Goal: Information Seeking & Learning: Learn about a topic

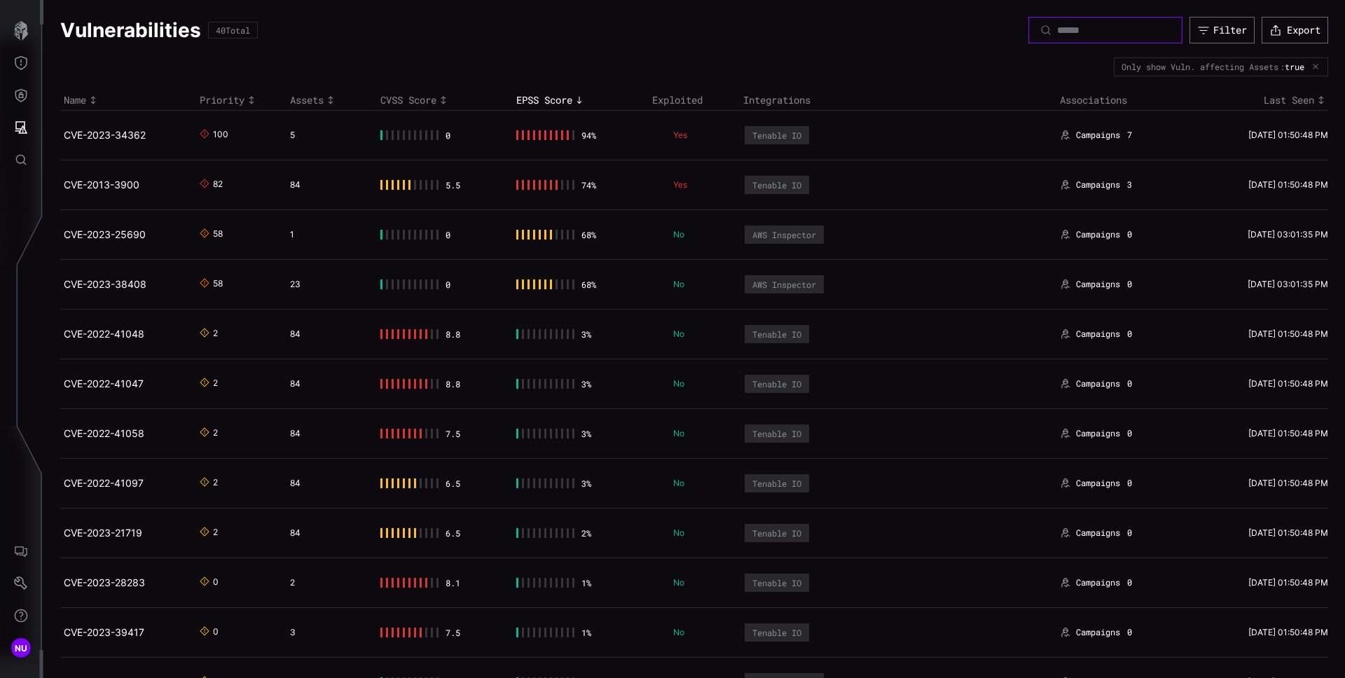
click at [1057, 30] on input at bounding box center [1106, 30] width 98 height 13
click at [11, 31] on icon "button" at bounding box center [21, 31] width 20 height 20
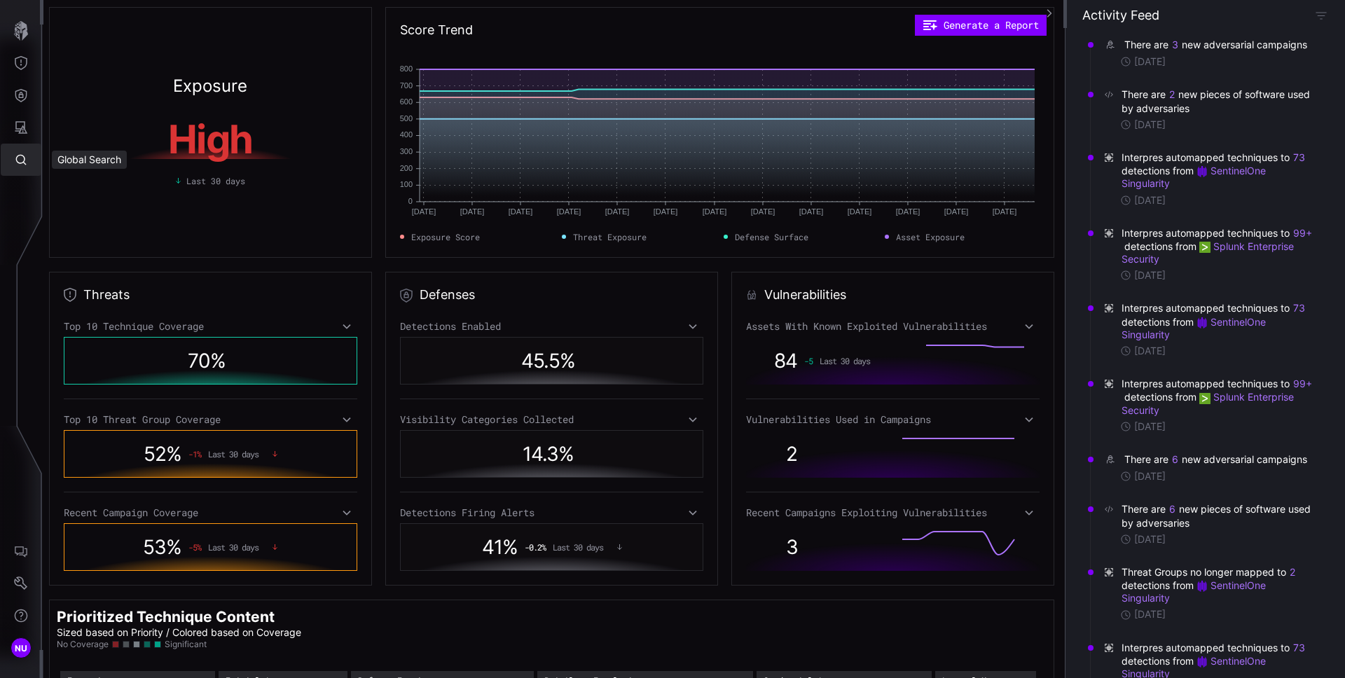
click at [27, 165] on icon "Global Search" at bounding box center [21, 160] width 14 height 14
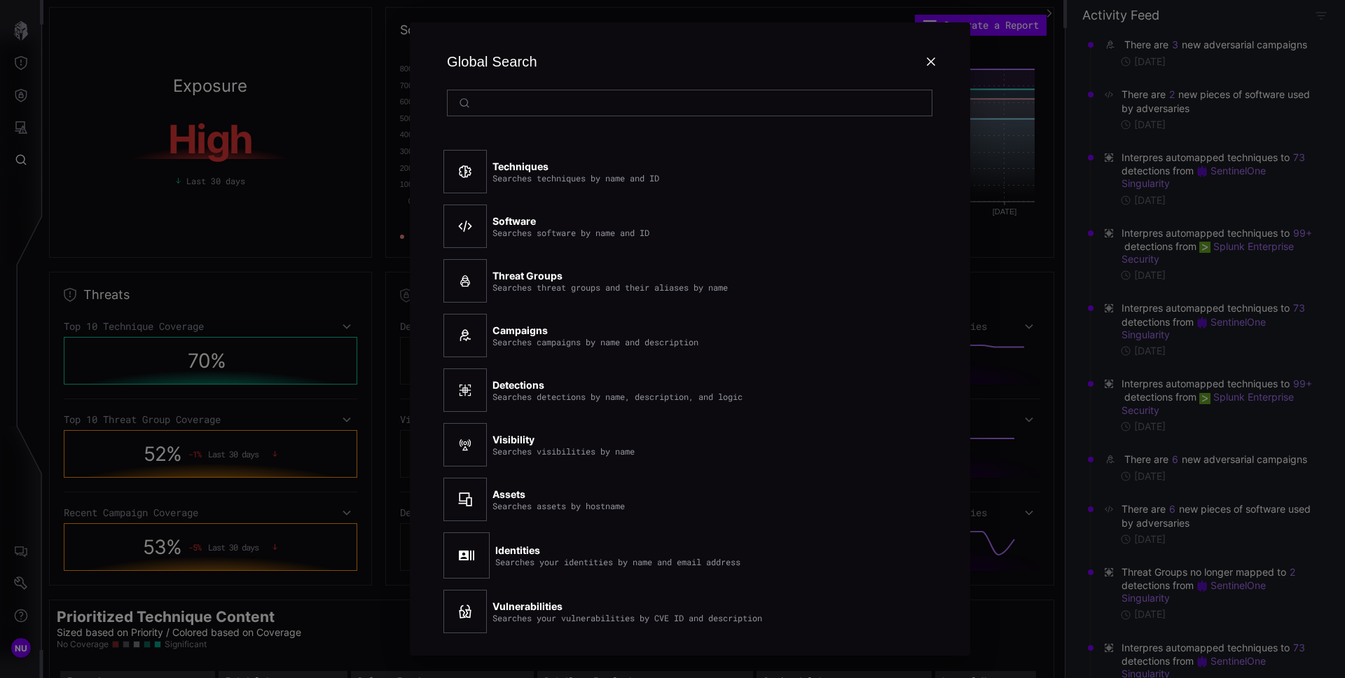
click at [562, 171] on div "Techniques Searches techniques by name and ID" at bounding box center [576, 171] width 167 height 22
click at [484, 169] on div at bounding box center [465, 171] width 43 height 43
drag, startPoint x: 470, startPoint y: 171, endPoint x: 704, endPoint y: 197, distance: 236.2
click at [704, 197] on div "Techniques Searches techniques by name and ID" at bounding box center [668, 171] width 448 height 55
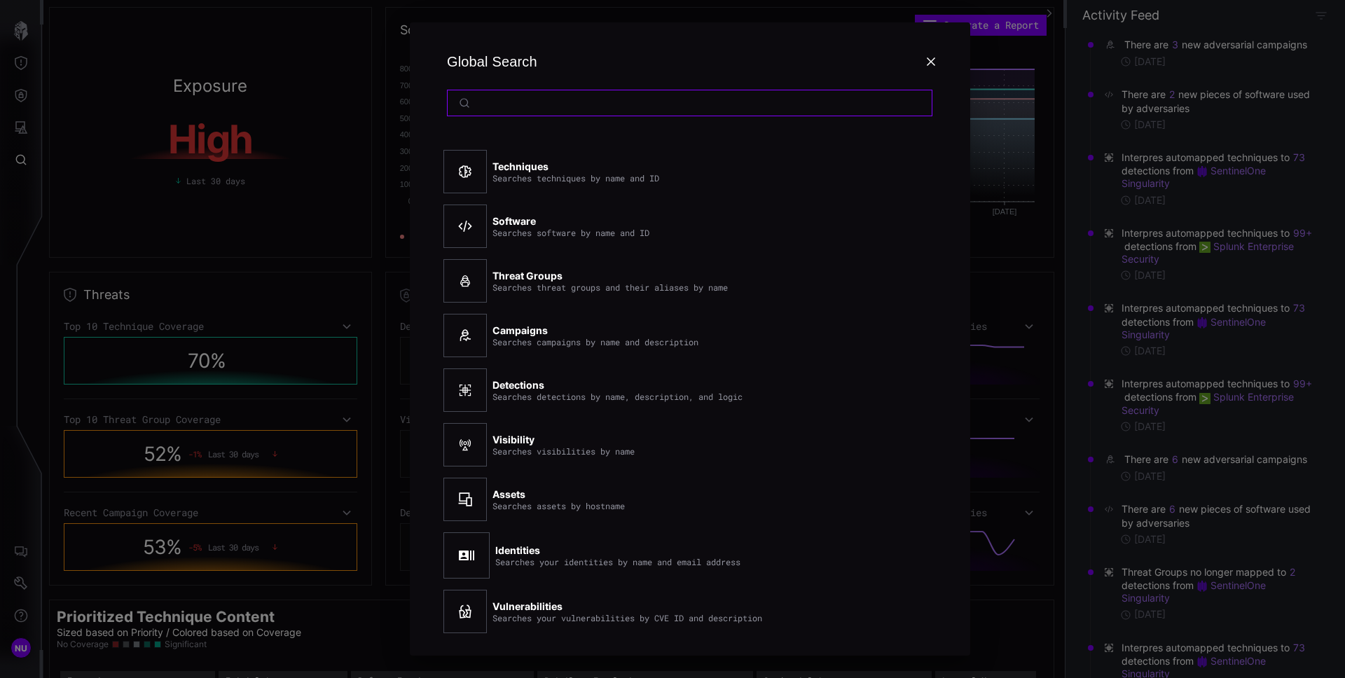
click at [606, 106] on input at bounding box center [691, 103] width 430 height 13
click at [525, 156] on div "Techniques Searches techniques by name and ID" at bounding box center [668, 171] width 448 height 55
click at [545, 116] on div at bounding box center [690, 103] width 486 height 27
click at [549, 109] on div at bounding box center [690, 103] width 486 height 27
click at [549, 106] on input at bounding box center [691, 103] width 430 height 13
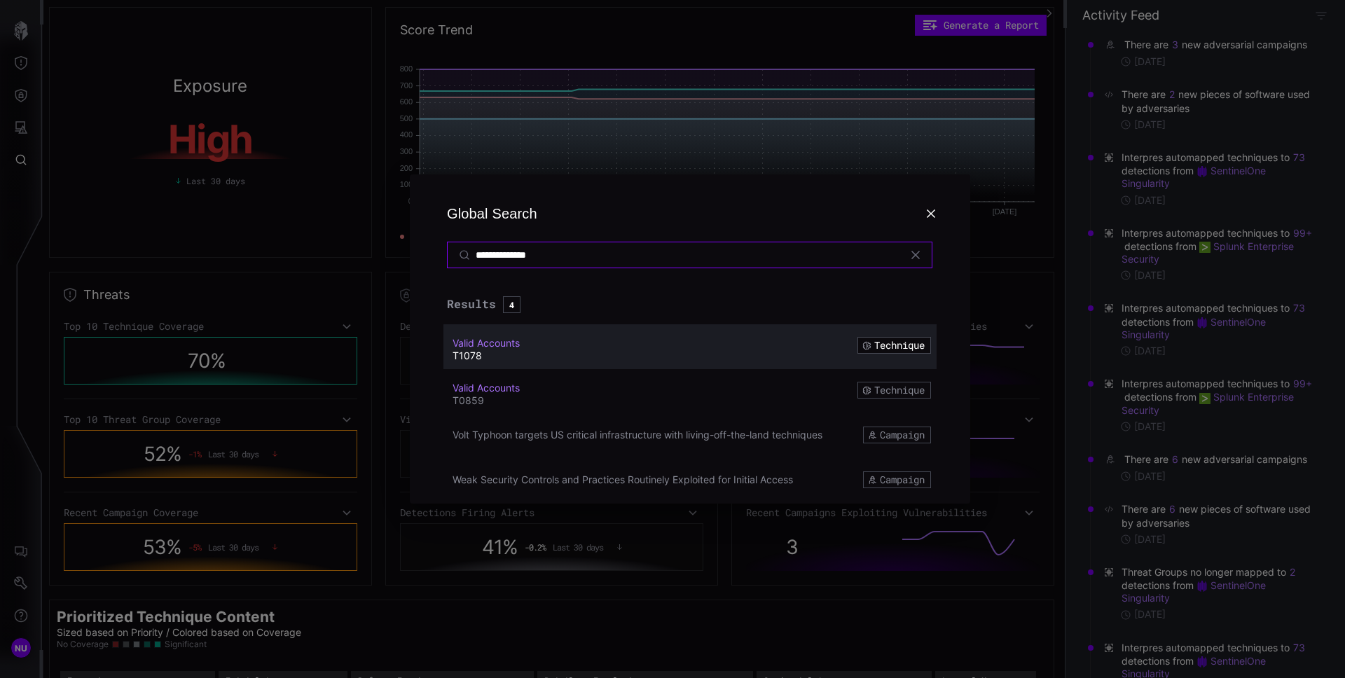
type input "**********"
click at [915, 254] on icon at bounding box center [916, 255] width 8 height 8
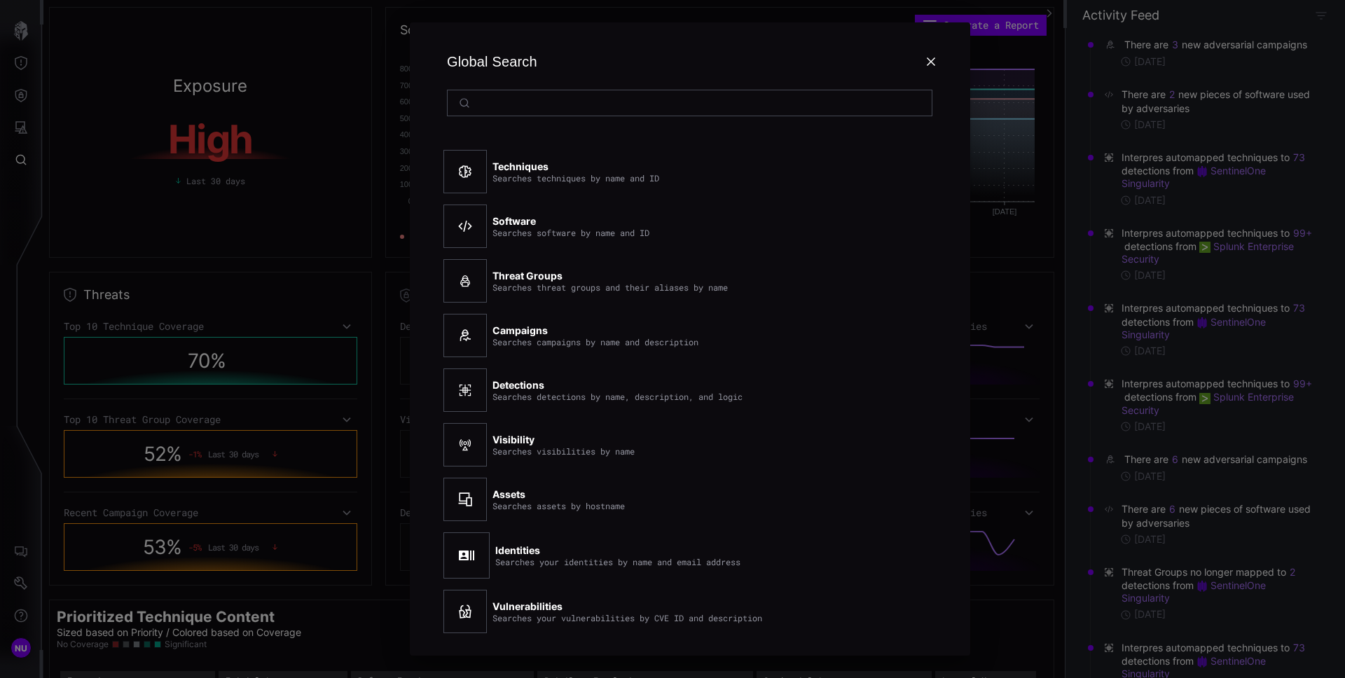
click at [521, 139] on div "Techniques Searches techniques by name and ID Software Searches software by nam…" at bounding box center [690, 392] width 527 height 528
click at [707, 59] on div "Global Search" at bounding box center [690, 62] width 493 height 56
click at [666, 65] on div "Global Search" at bounding box center [690, 62] width 493 height 56
click at [593, 112] on div at bounding box center [690, 103] width 486 height 27
drag, startPoint x: 592, startPoint y: 107, endPoint x: 493, endPoint y: 101, distance: 99.7
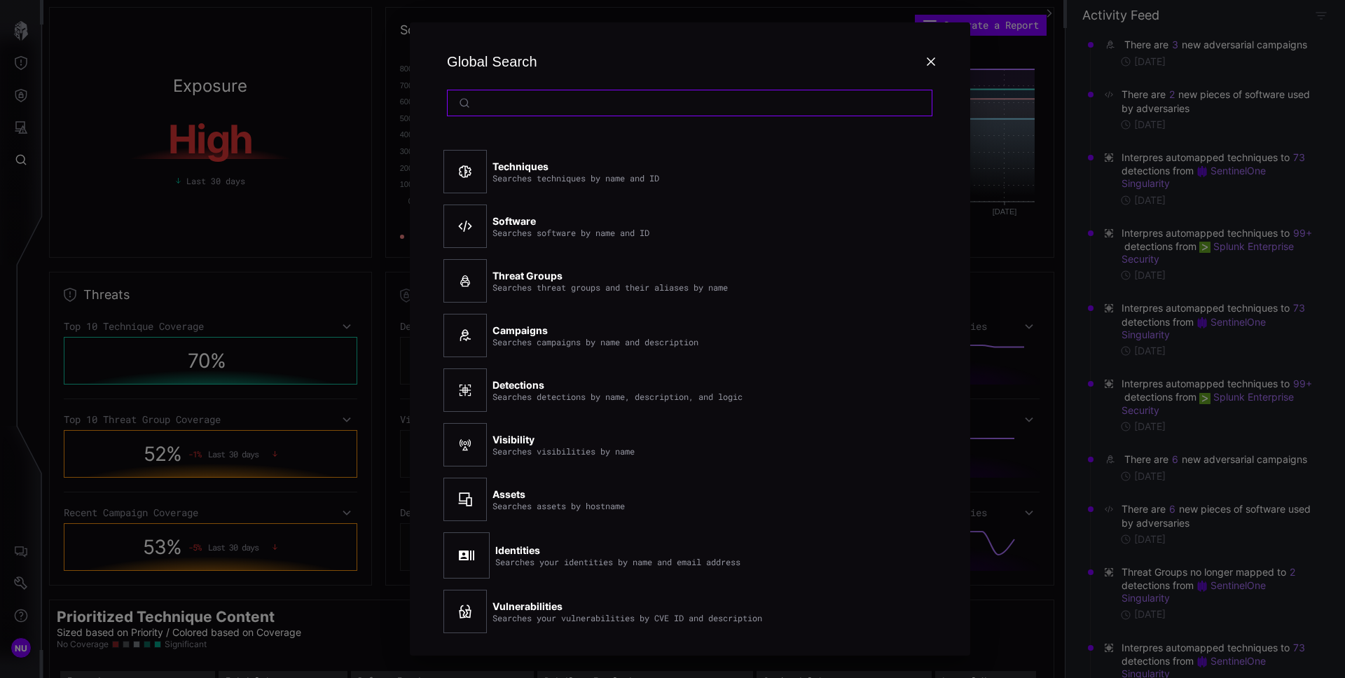
click at [592, 107] on input at bounding box center [691, 103] width 430 height 13
click at [493, 101] on input at bounding box center [691, 103] width 430 height 13
click at [535, 102] on input "*" at bounding box center [691, 103] width 430 height 13
click at [516, 103] on input "*" at bounding box center [691, 103] width 430 height 13
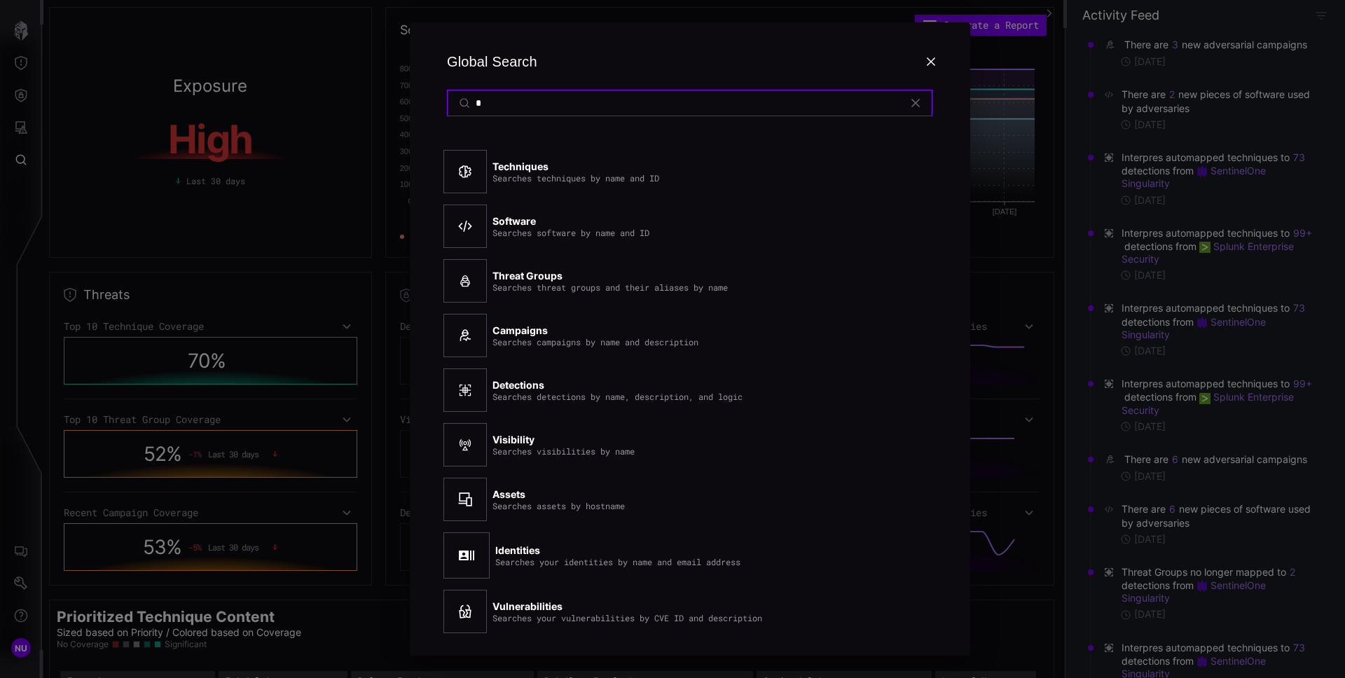
paste input "**********"
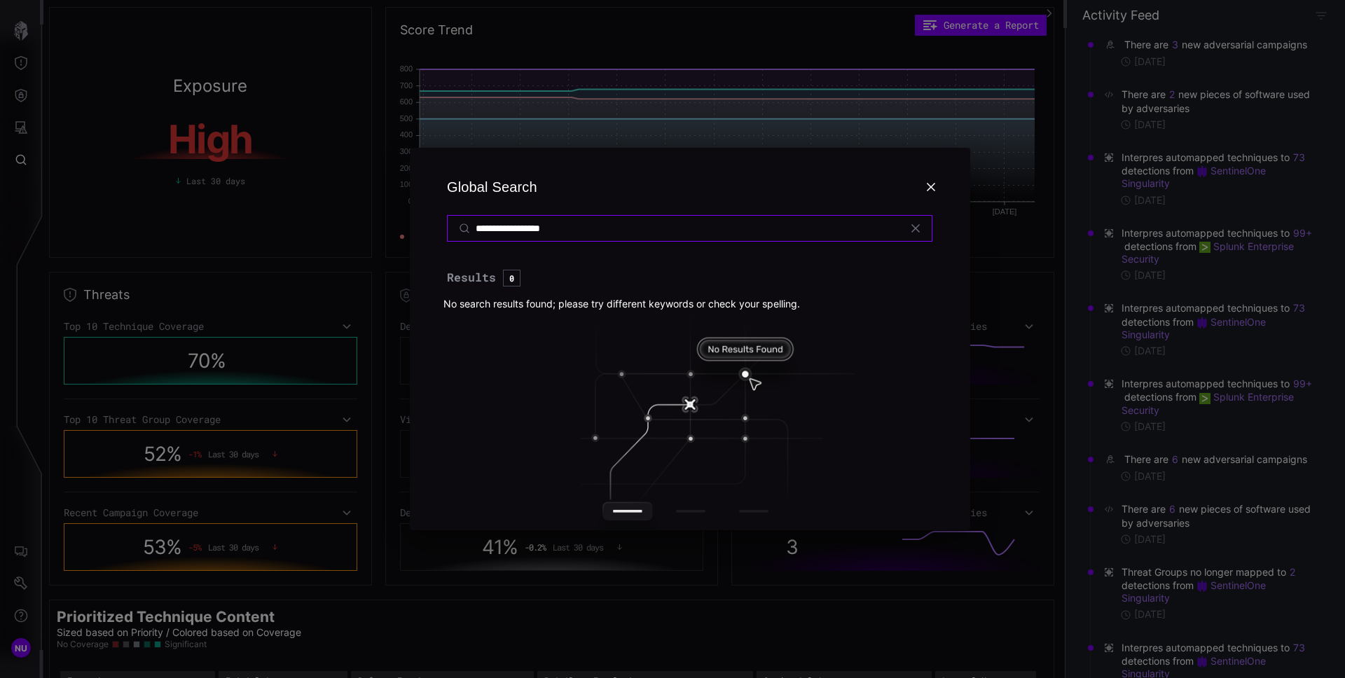
click at [574, 231] on input "**********" at bounding box center [691, 228] width 430 height 13
paste input
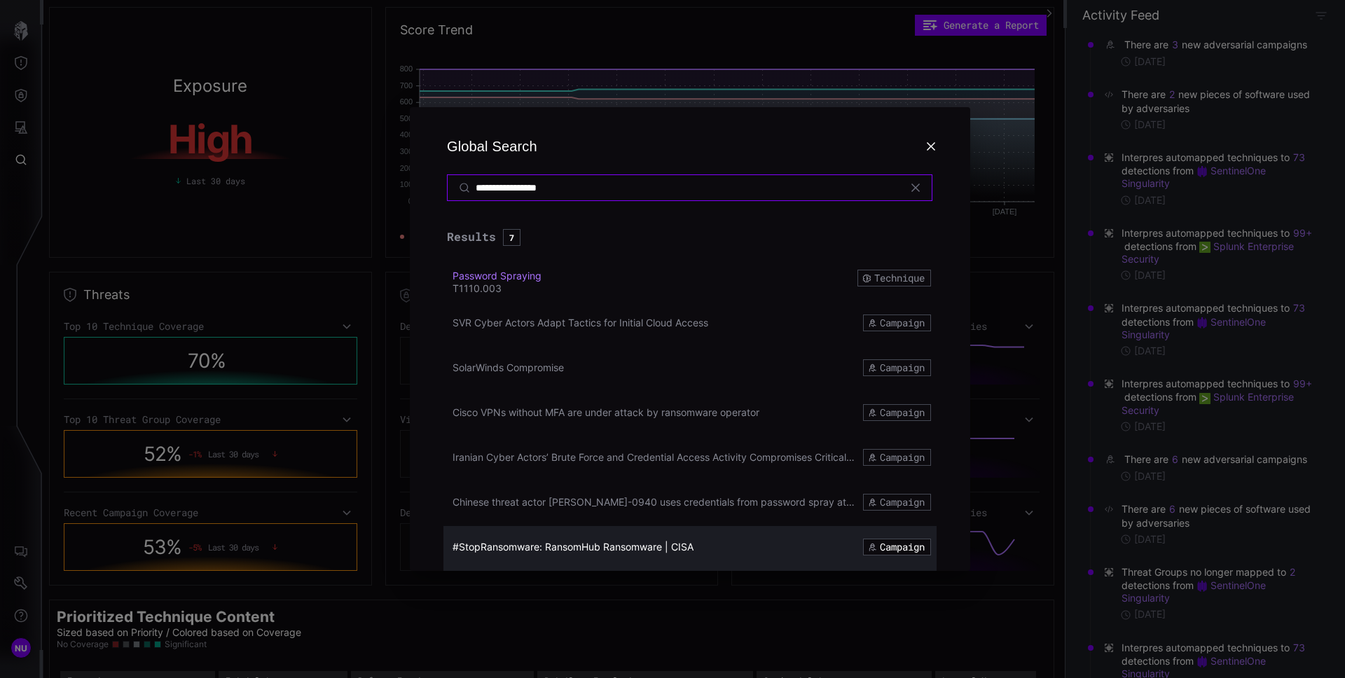
type input "**********"
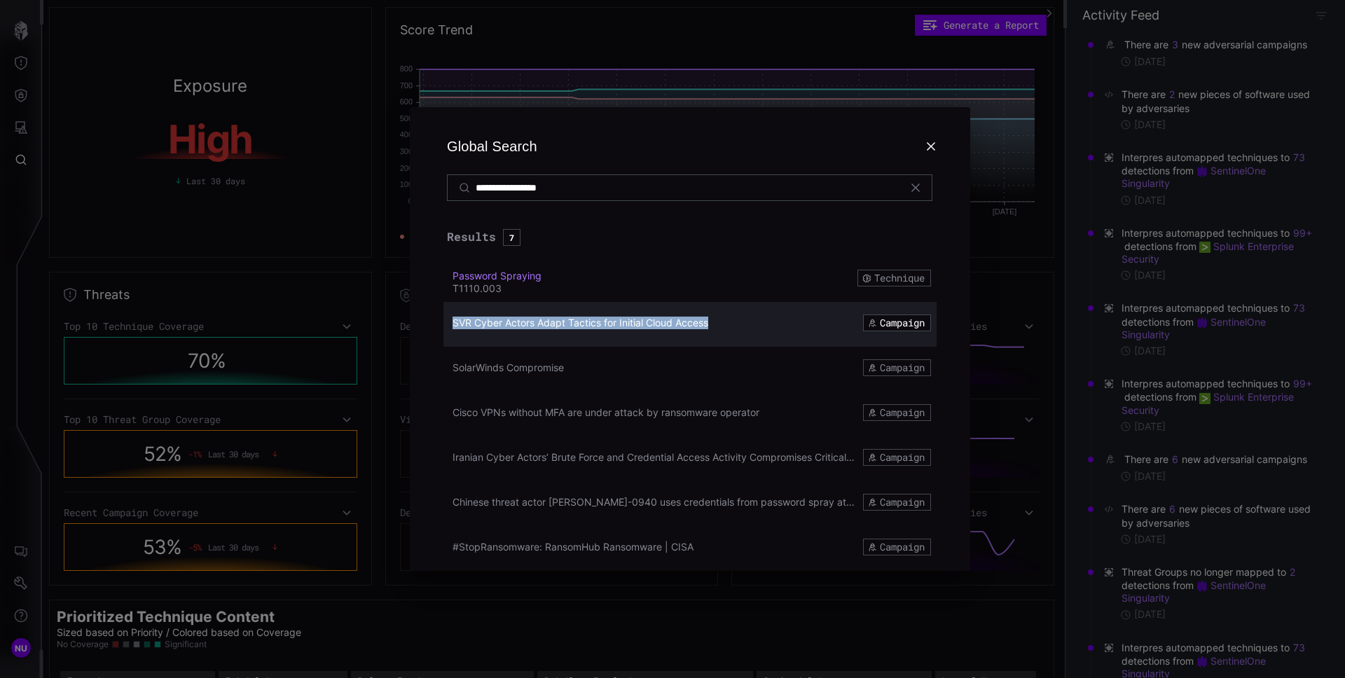
copy span "SVR Cyber Actors Adapt Tactics for Initial Cloud Access"
drag, startPoint x: 455, startPoint y: 312, endPoint x: 720, endPoint y: 324, distance: 265.2
click at [720, 324] on div "SVR Cyber Actors Adapt Tactics for Initial Cloud Access Campaign" at bounding box center [690, 324] width 493 height 45
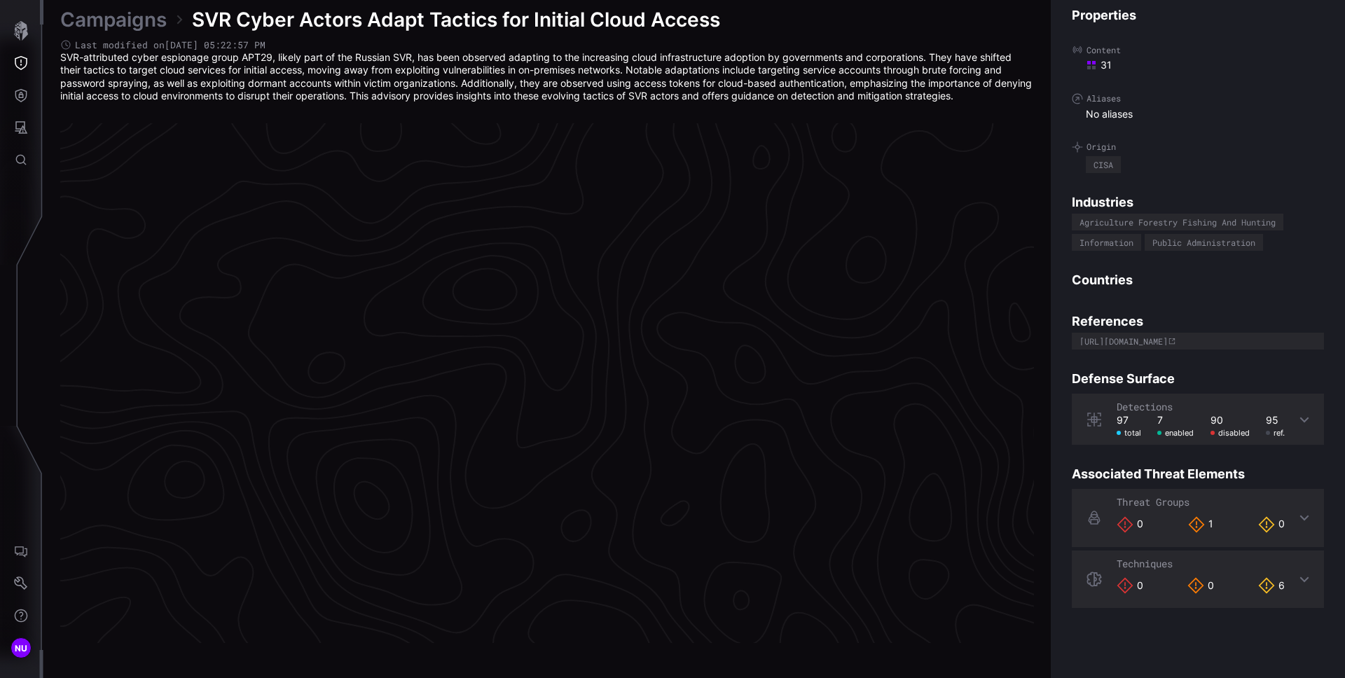
scroll to position [2899, 570]
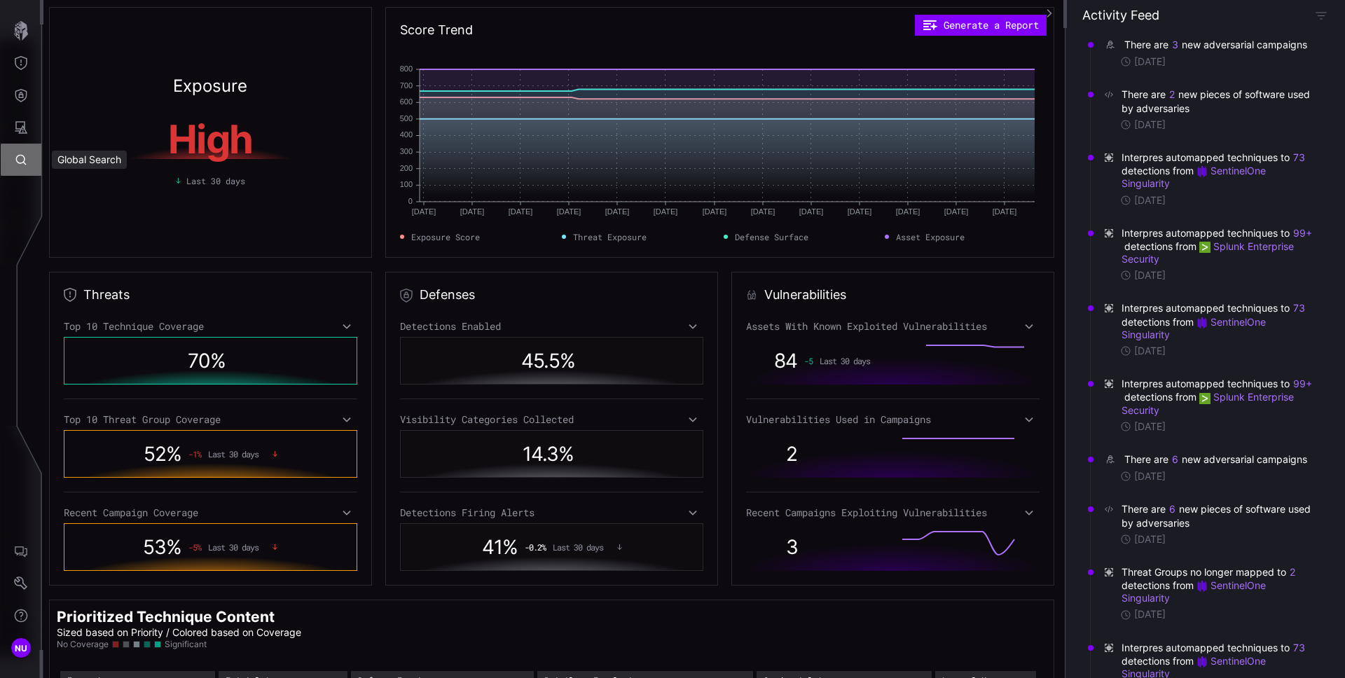
click at [19, 159] on icon "Global Search" at bounding box center [21, 160] width 14 height 14
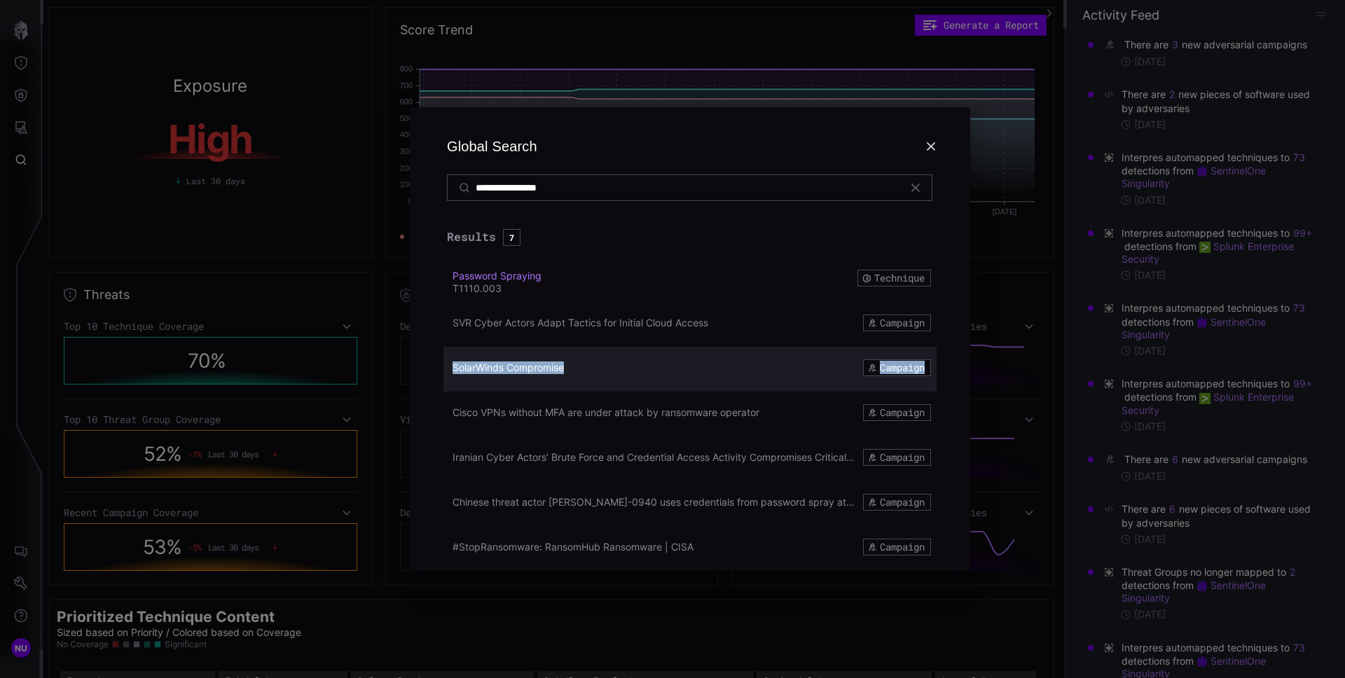
drag, startPoint x: 566, startPoint y: 388, endPoint x: 447, endPoint y: 356, distance: 122.7
click at [437, 363] on div "Results 7 Password Spraying T1110.003 Technique SVR Cyber Actors Adapt Tactics …" at bounding box center [690, 391] width 527 height 359
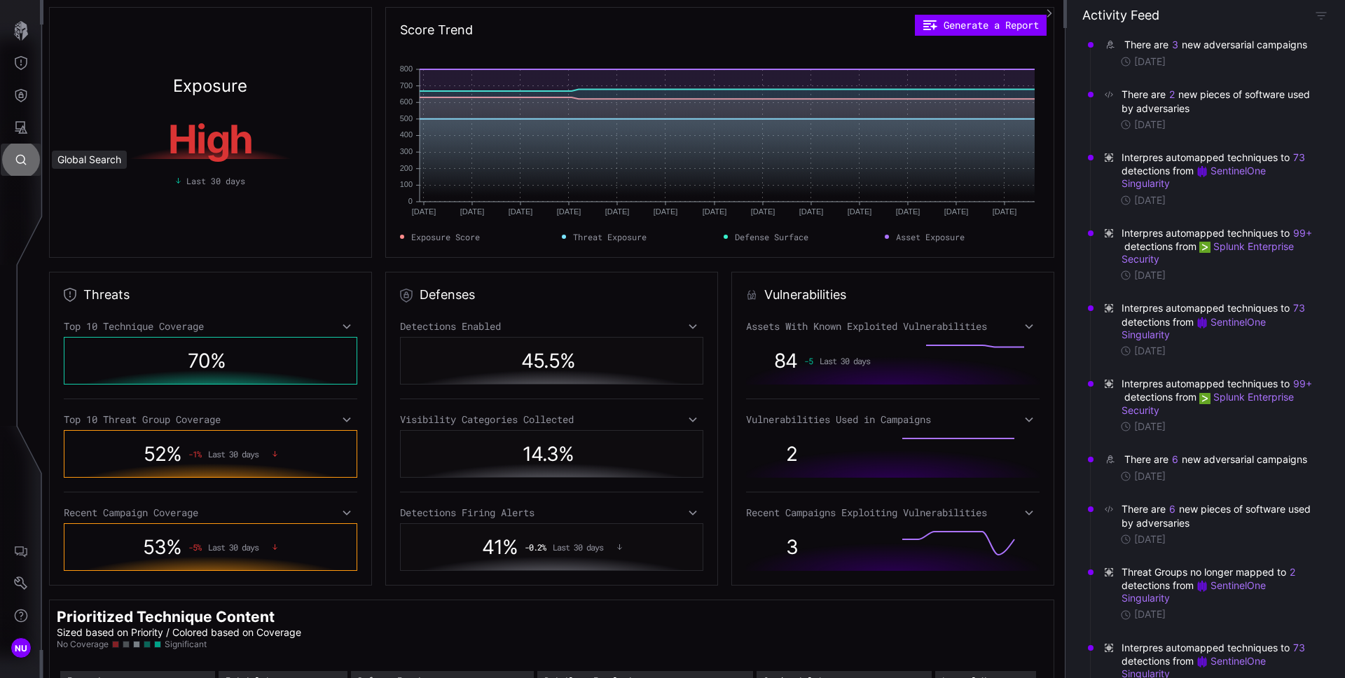
click at [26, 160] on icon "Global Search" at bounding box center [21, 160] width 14 height 14
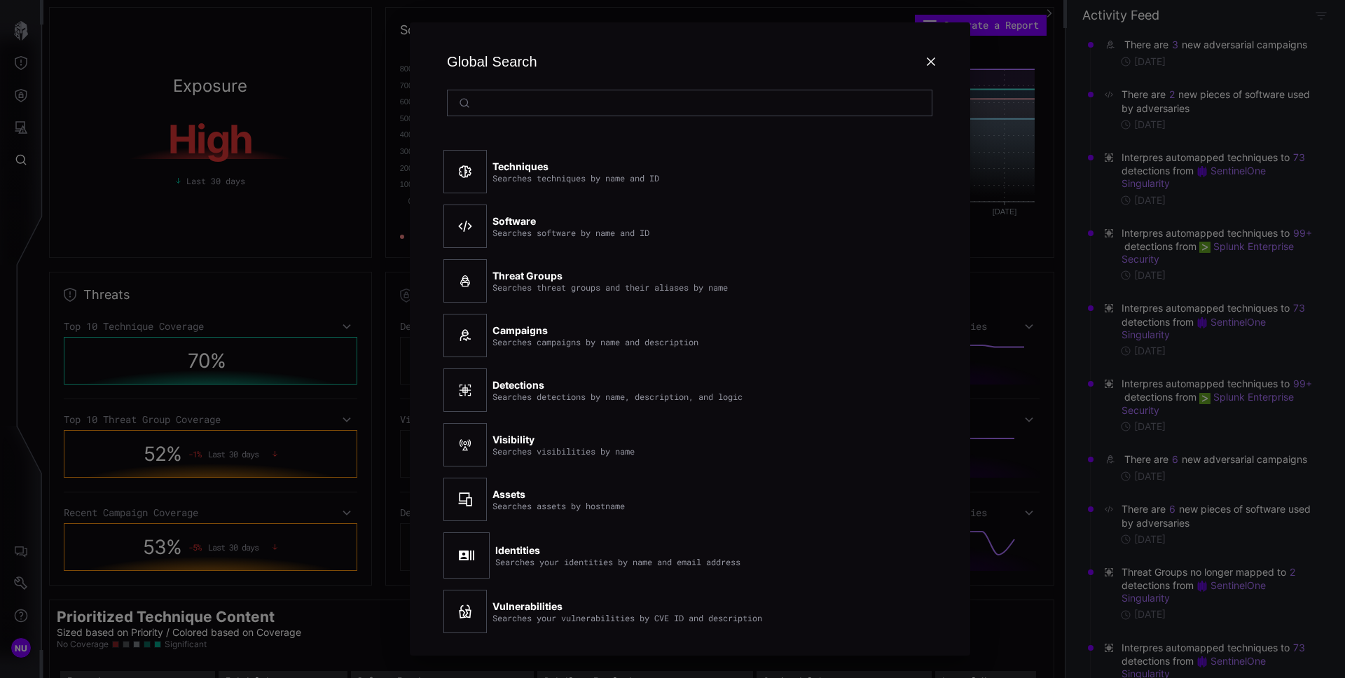
click at [530, 99] on input at bounding box center [691, 103] width 430 height 13
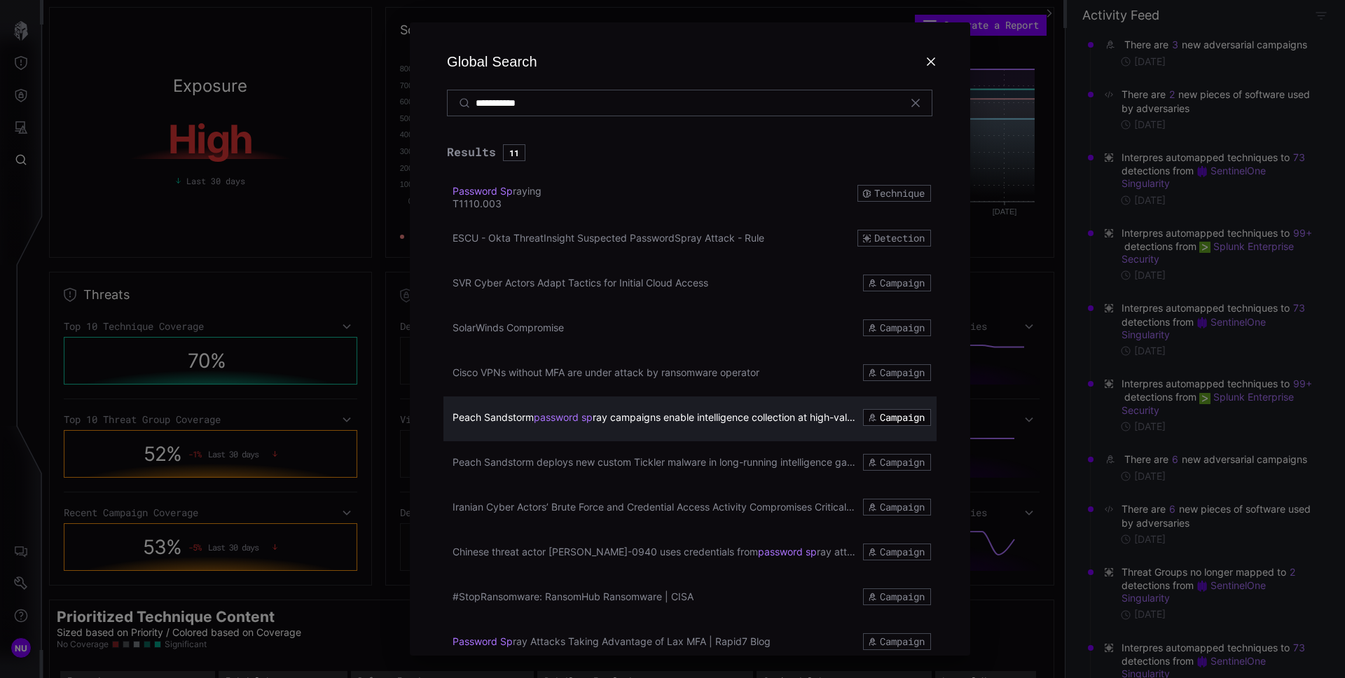
type input "**********"
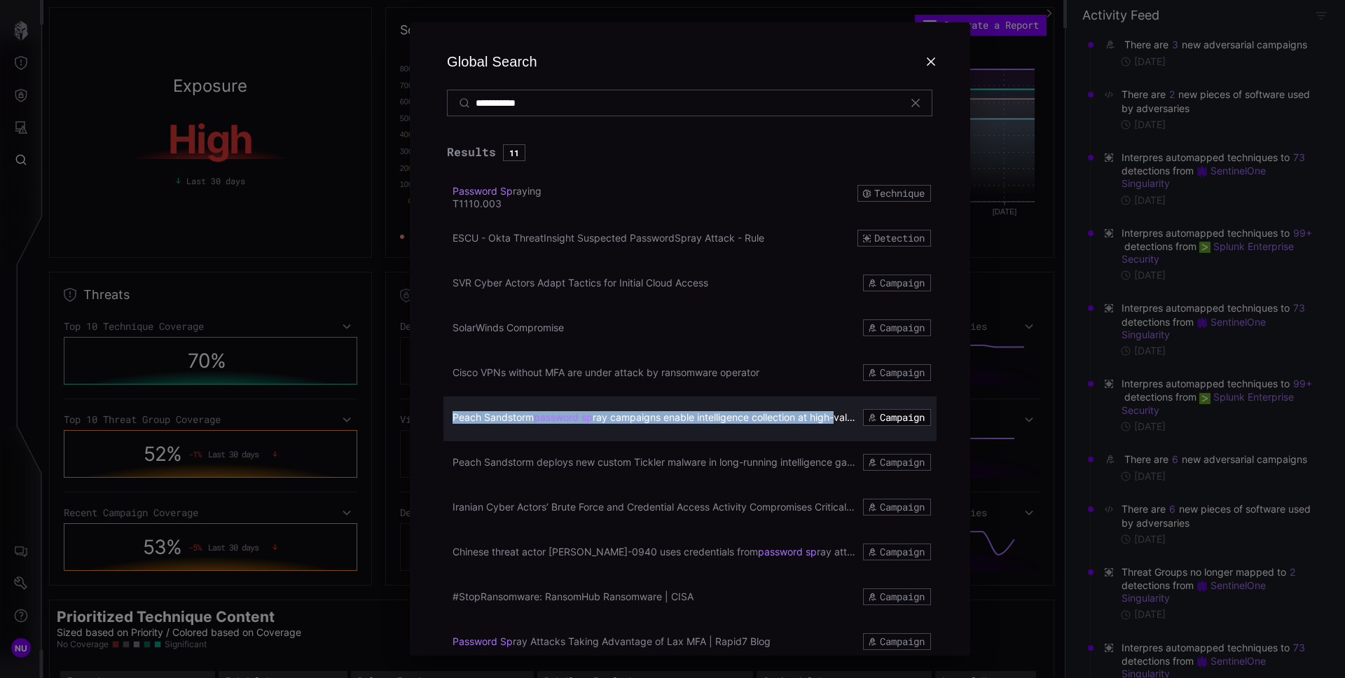
copy div "Peach Sandstorm password sp ray campaigns enable intelligence collection at hig…"
drag, startPoint x: 453, startPoint y: 406, endPoint x: 839, endPoint y: 418, distance: 385.6
click at [839, 418] on div "Peach Sandstorm password sp ray campaigns enable intelligence collection at hig…" at bounding box center [690, 419] width 493 height 45
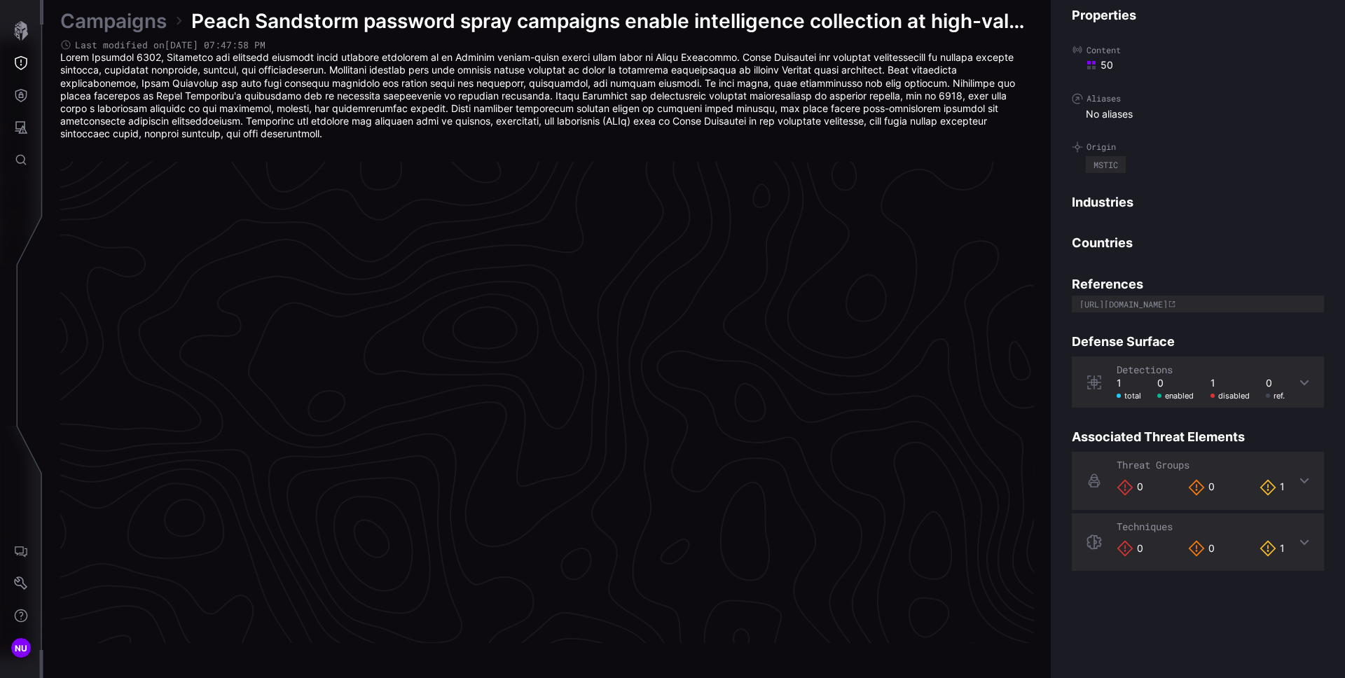
scroll to position [2918, 570]
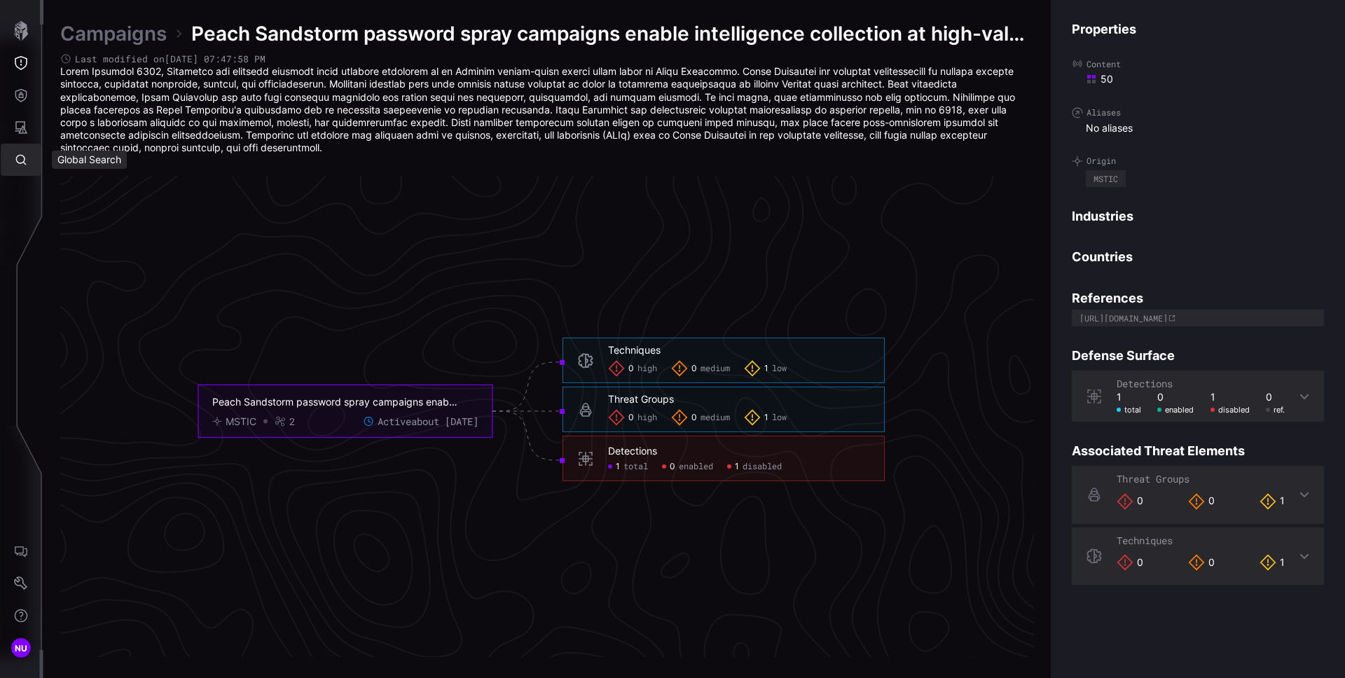
click at [22, 156] on icon "Global Search" at bounding box center [21, 160] width 14 height 14
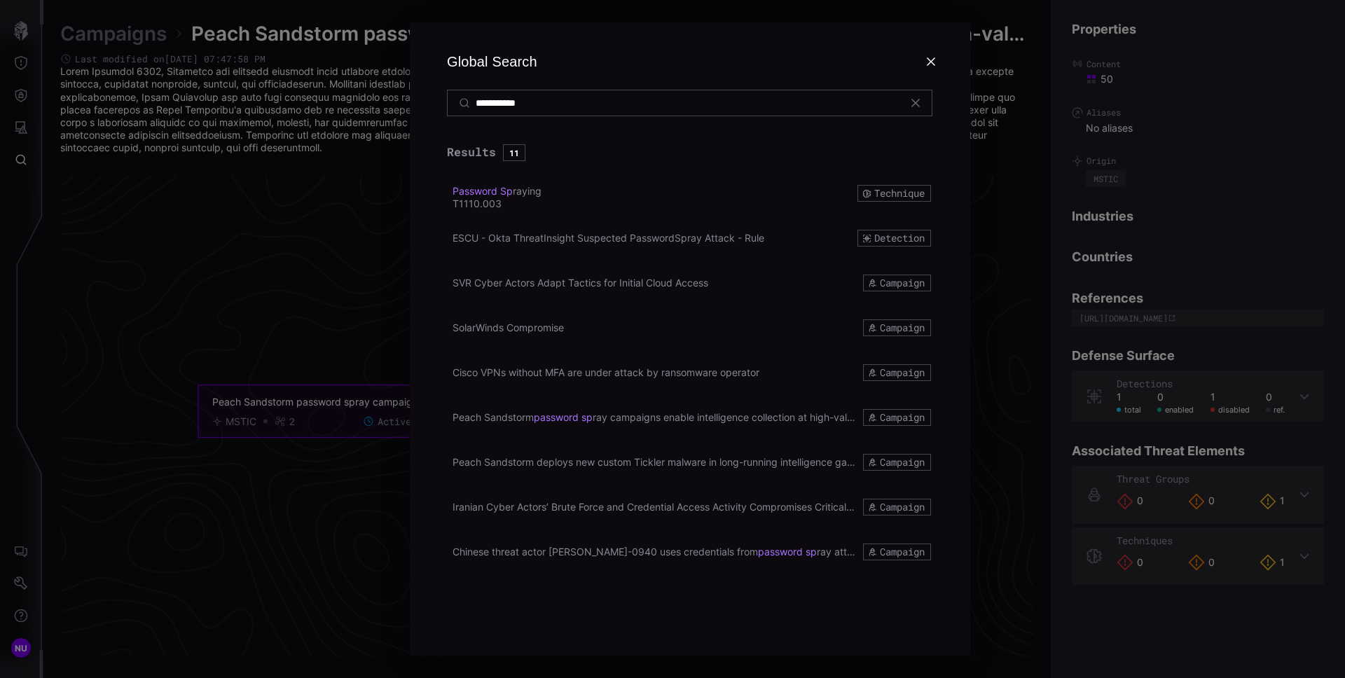
click at [546, 100] on input "**********" at bounding box center [691, 103] width 430 height 13
click at [566, 100] on input "**********" at bounding box center [691, 103] width 430 height 13
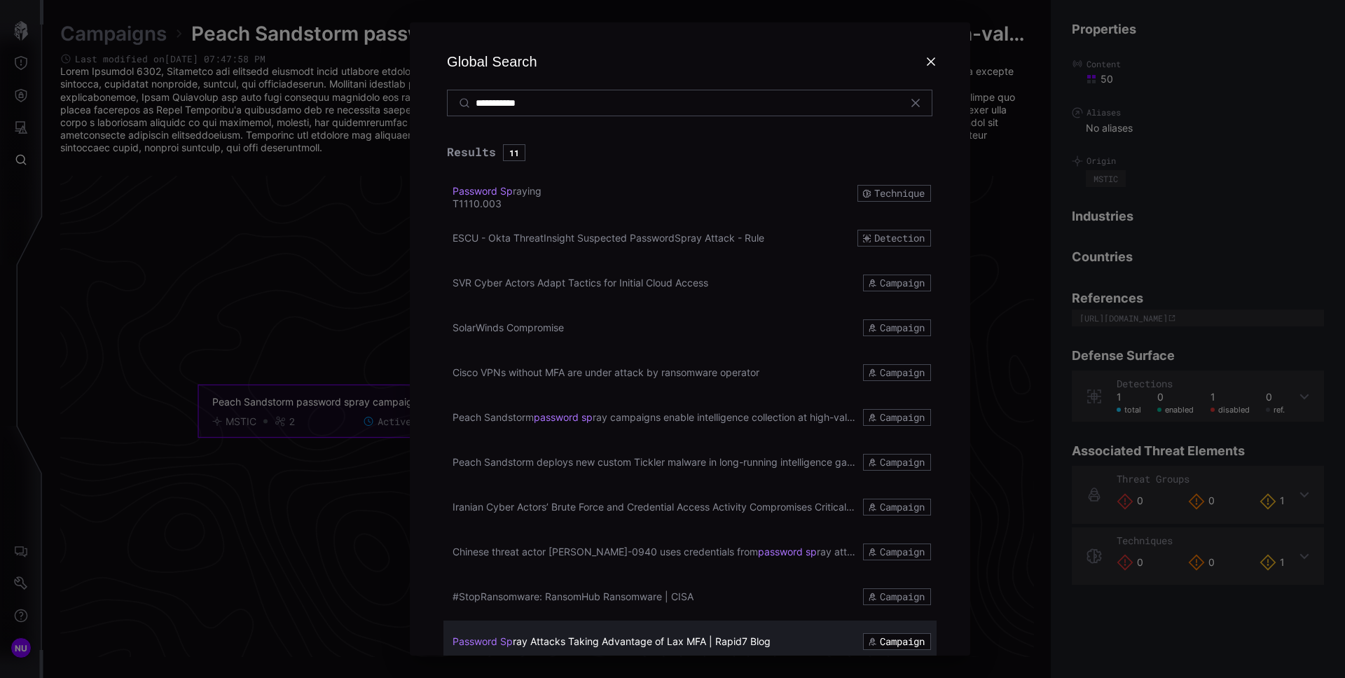
scroll to position [10, 0]
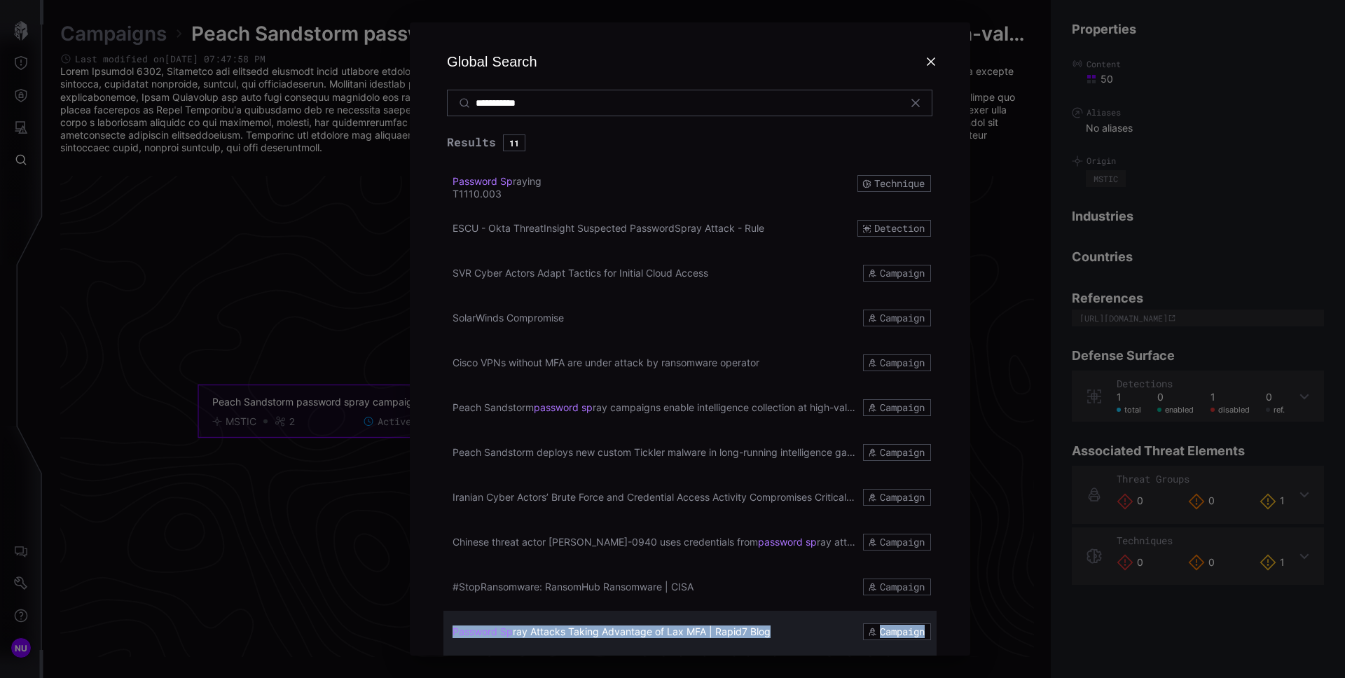
drag, startPoint x: 773, startPoint y: 648, endPoint x: 458, endPoint y: 622, distance: 315.8
click at [458, 622] on div "Password Sp ray Attacks Taking Advantage of Lax MFA | Rapid7 Blog Campaign" at bounding box center [690, 633] width 493 height 45
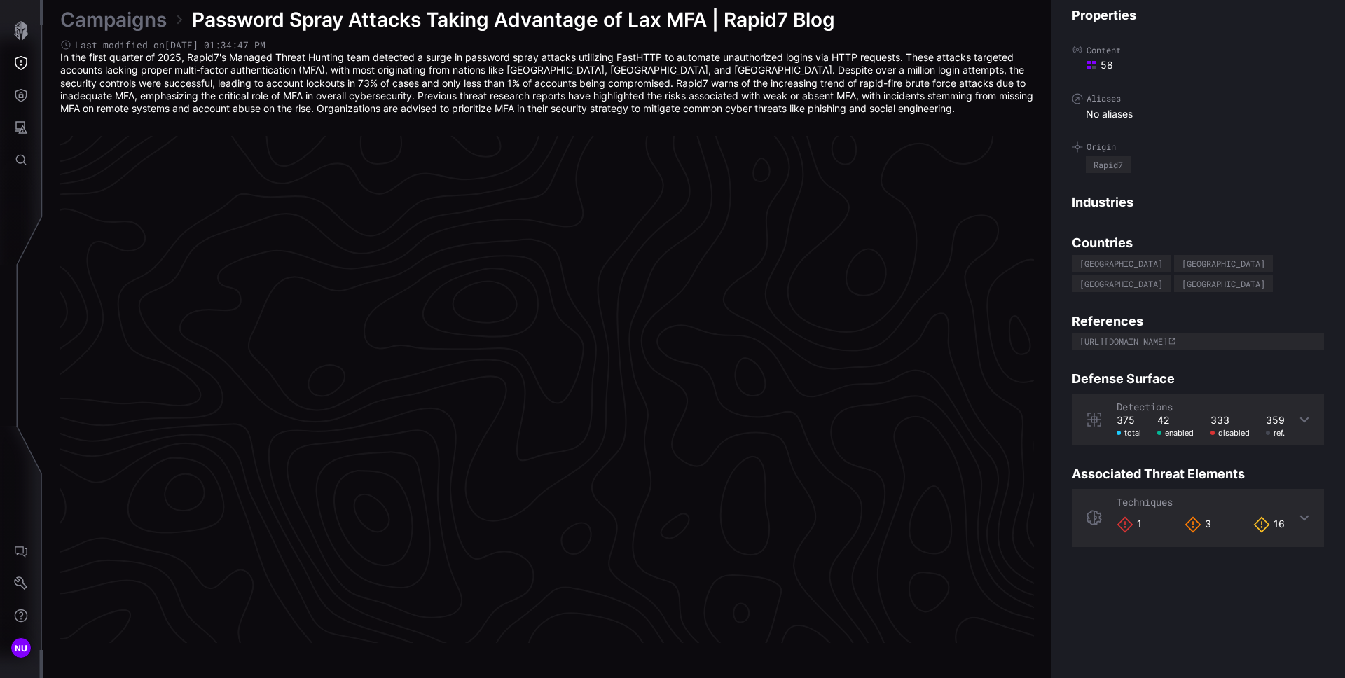
scroll to position [2905, 570]
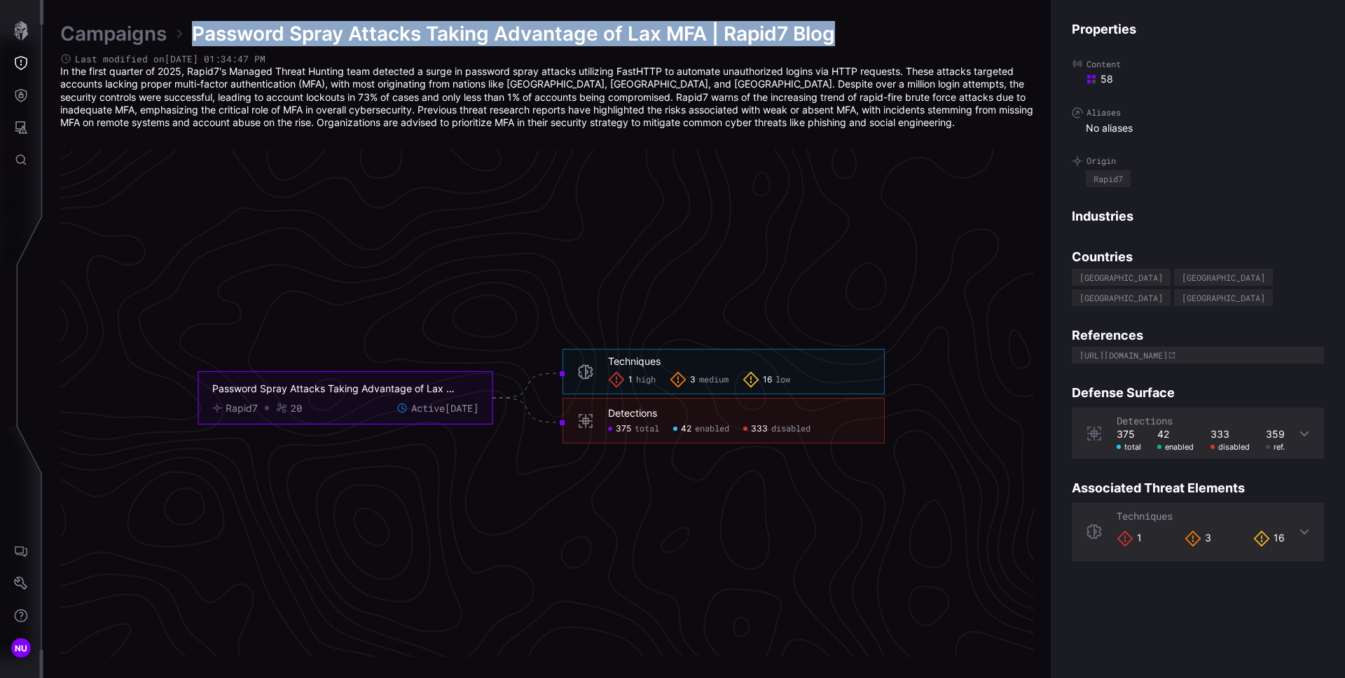
drag, startPoint x: 194, startPoint y: 39, endPoint x: 872, endPoint y: 37, distance: 678.4
click at [872, 37] on div "Campaigns Password Spray Attacks Taking Advantage of Lax MFA | Rapid7 Blog" at bounding box center [547, 33] width 974 height 25
copy span "Password Spray Attacks Taking Advantage of Lax MFA | Rapid7 Blog"
click at [14, 163] on icon "Global Search" at bounding box center [21, 160] width 14 height 14
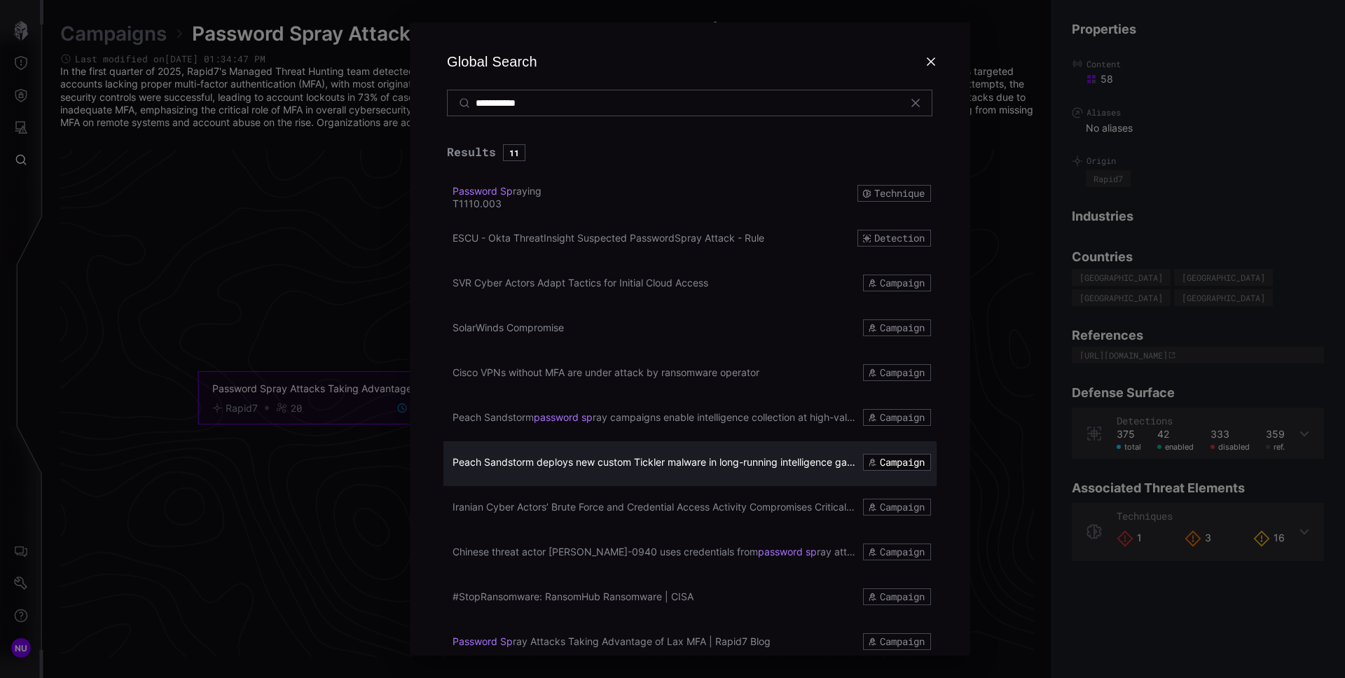
scroll to position [10, 0]
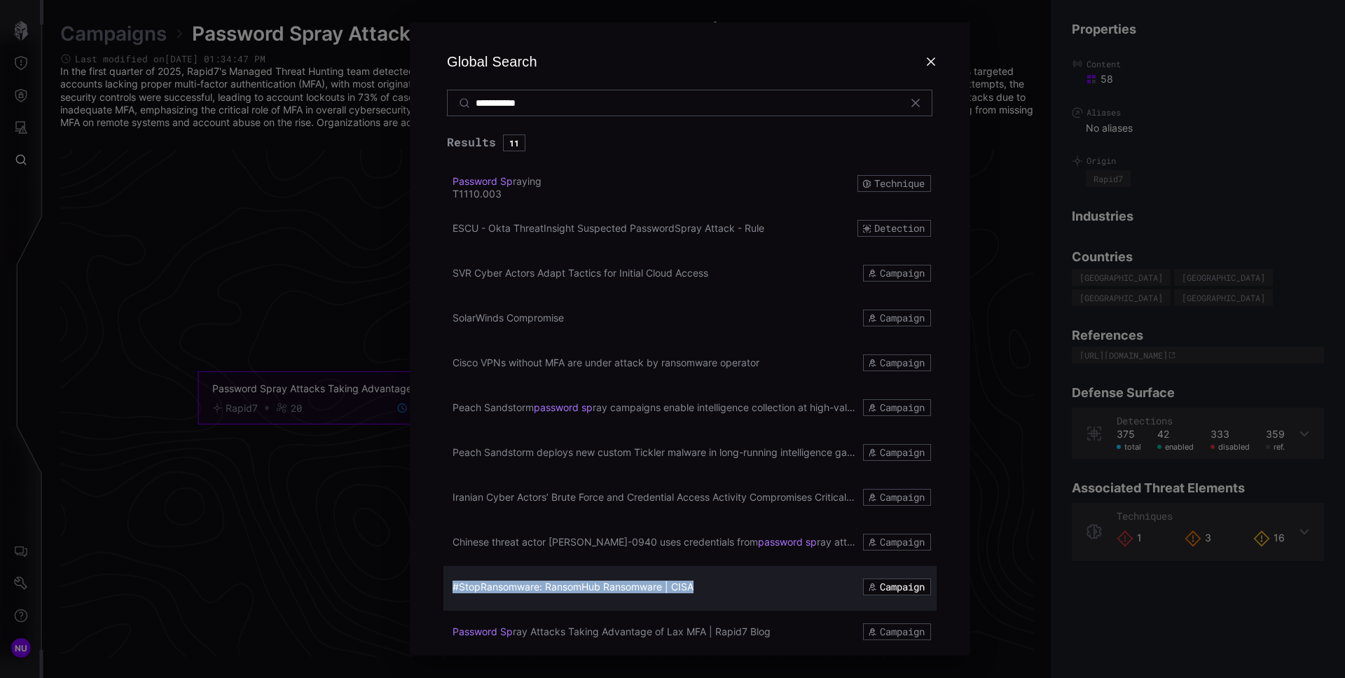
copy span "#StopRansomware: RansomHub Ransomware | CISA"
drag, startPoint x: 453, startPoint y: 573, endPoint x: 696, endPoint y: 587, distance: 243.6
click at [696, 587] on div "#StopRansomware: RansomHub Ransomware | CISA Campaign" at bounding box center [690, 588] width 493 height 45
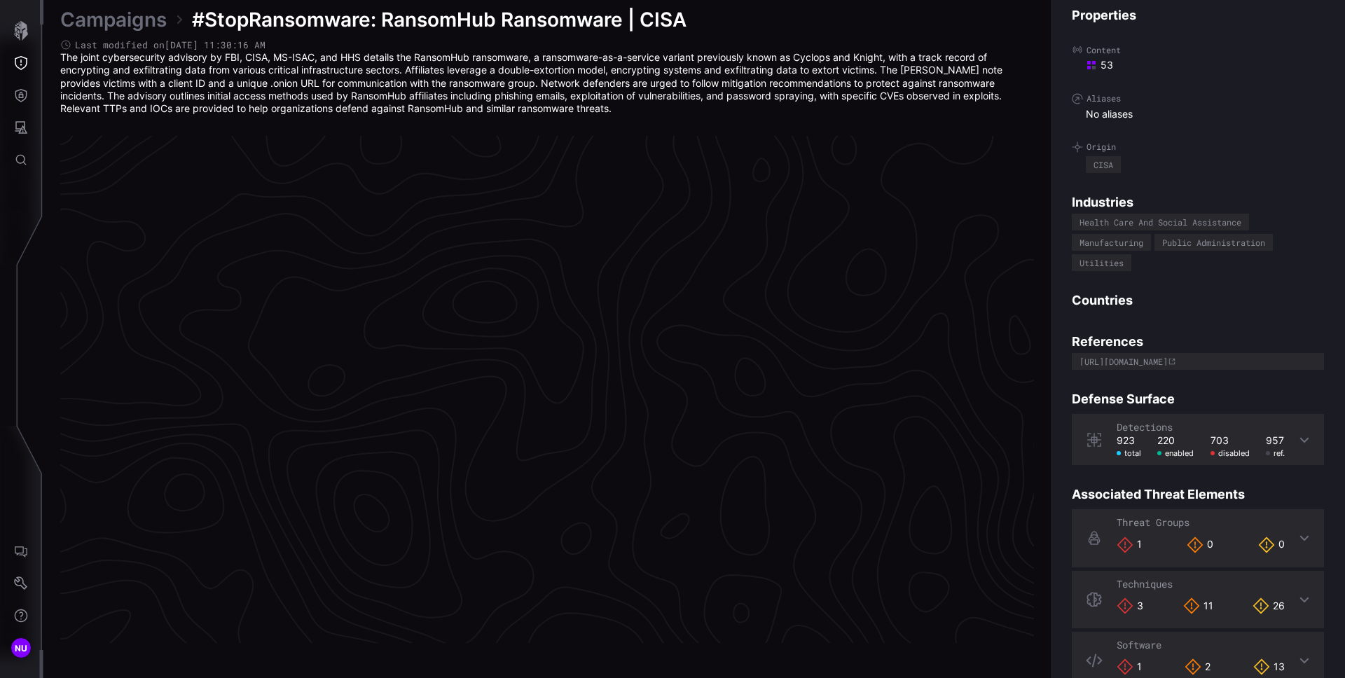
scroll to position [2905, 570]
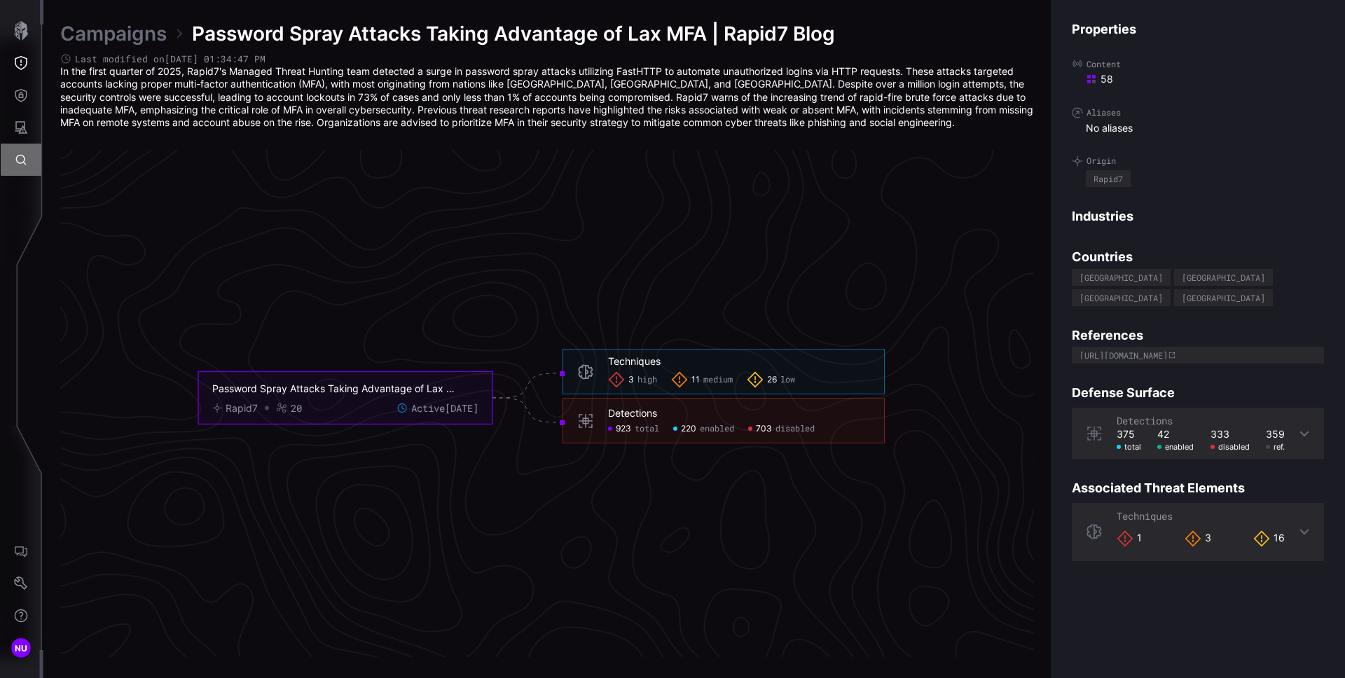
click at [20, 166] on icon "Global Search" at bounding box center [21, 160] width 14 height 14
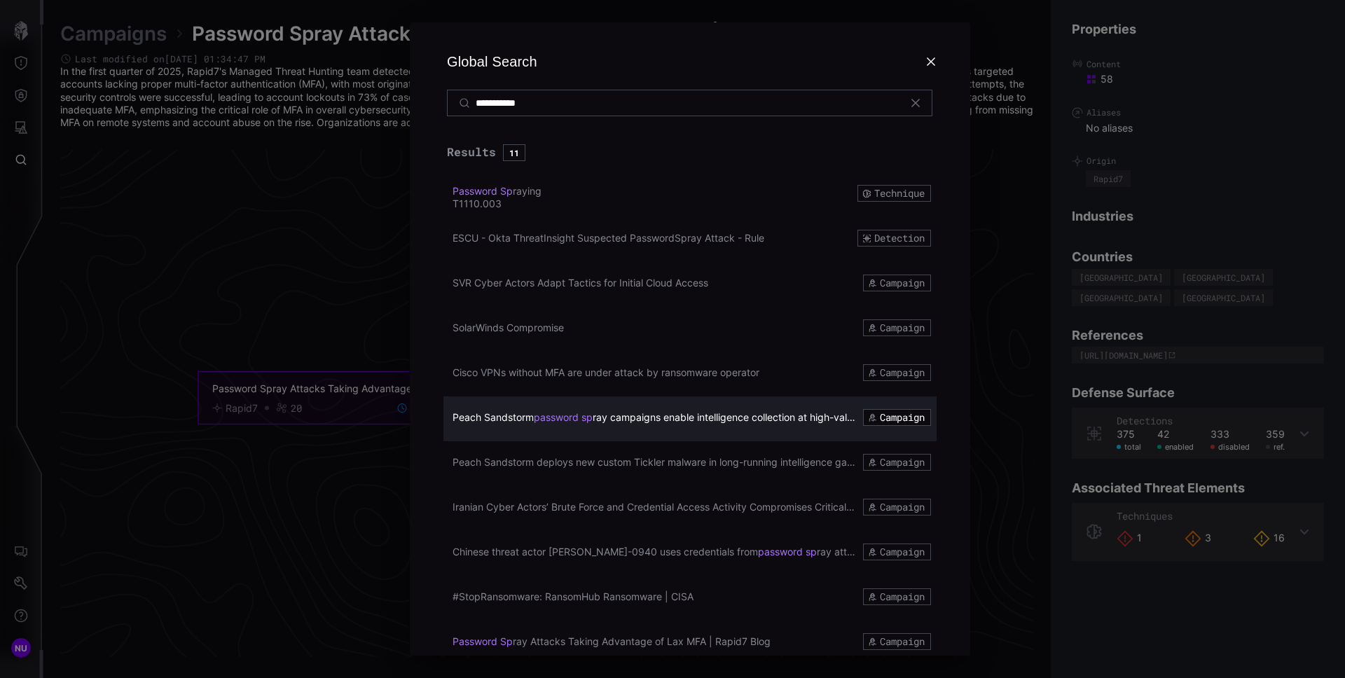
click at [766, 416] on span "ray campaigns enable intelligence collection at high-value targets" at bounding box center [743, 417] width 301 height 12
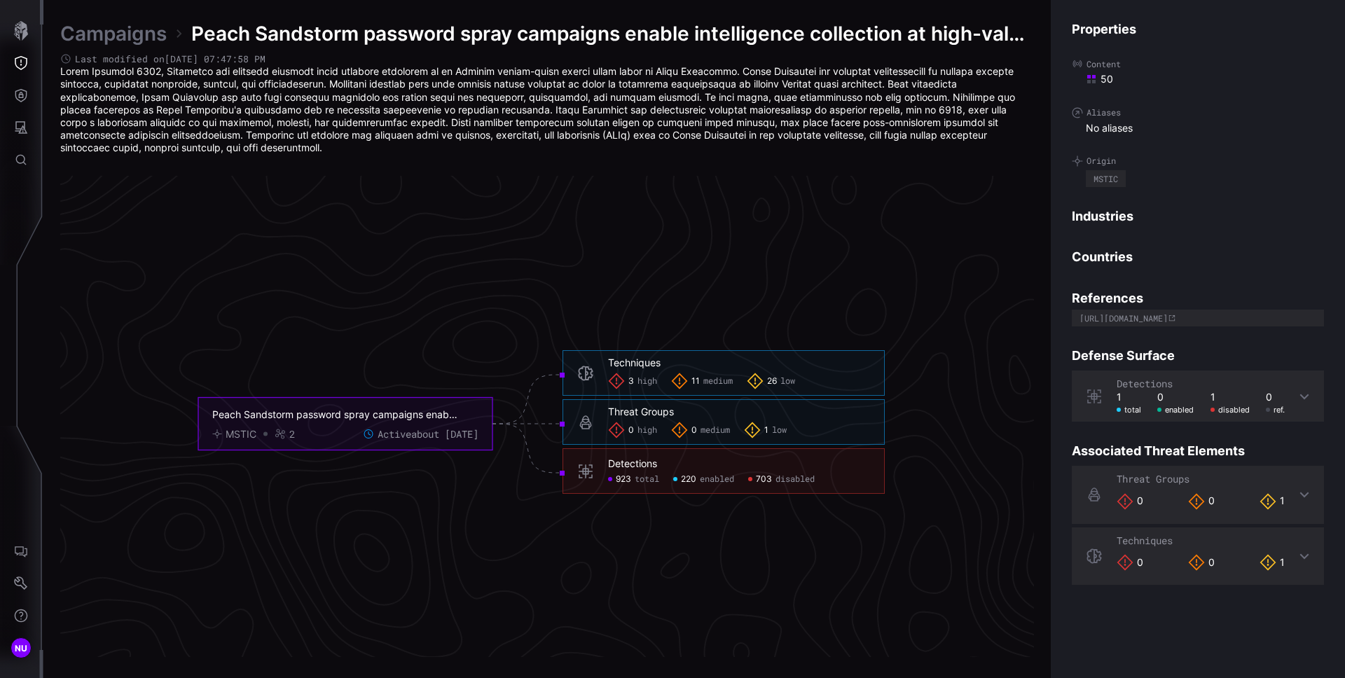
click at [966, 41] on span "Peach Sandstorm password spray campaigns enable intelligence collection at high…" at bounding box center [612, 33] width 843 height 25
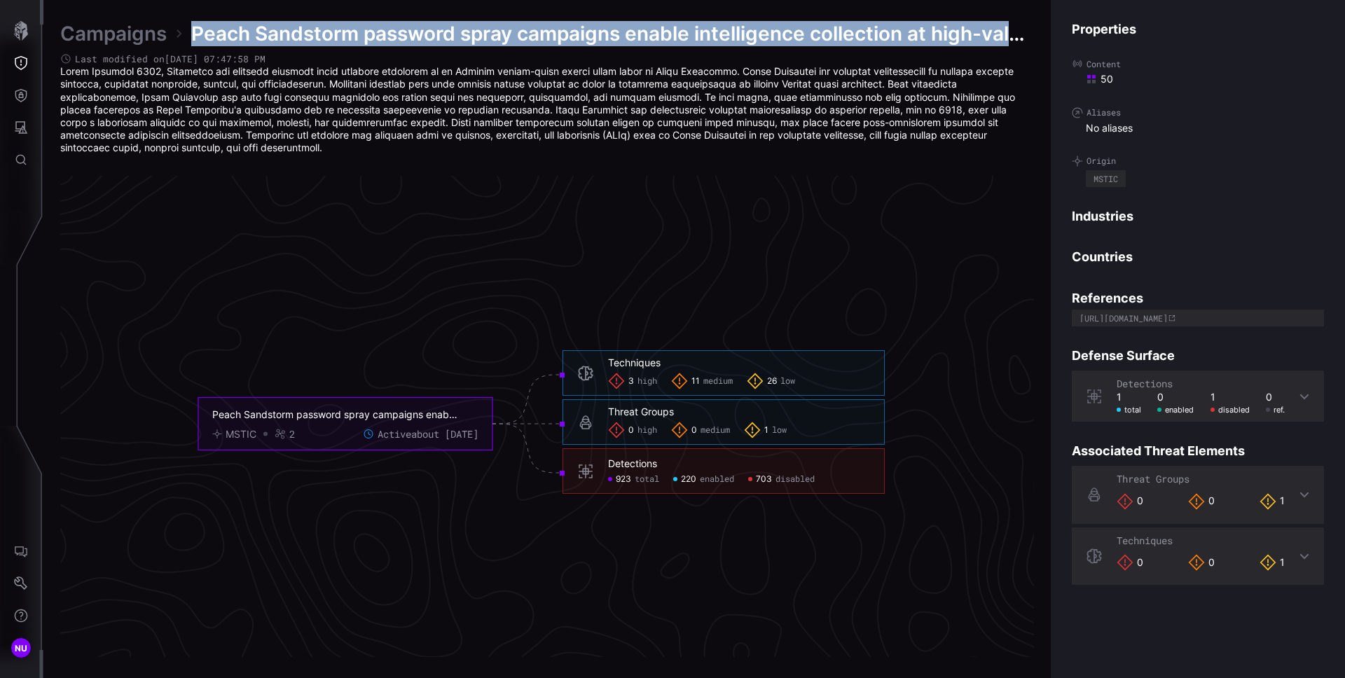
click at [966, 41] on span "Peach Sandstorm password spray campaigns enable intelligence collection at high…" at bounding box center [612, 33] width 843 height 25
click at [848, 42] on span "Peach Sandstorm password spray campaigns enable intelligence collection at high…" at bounding box center [612, 33] width 843 height 25
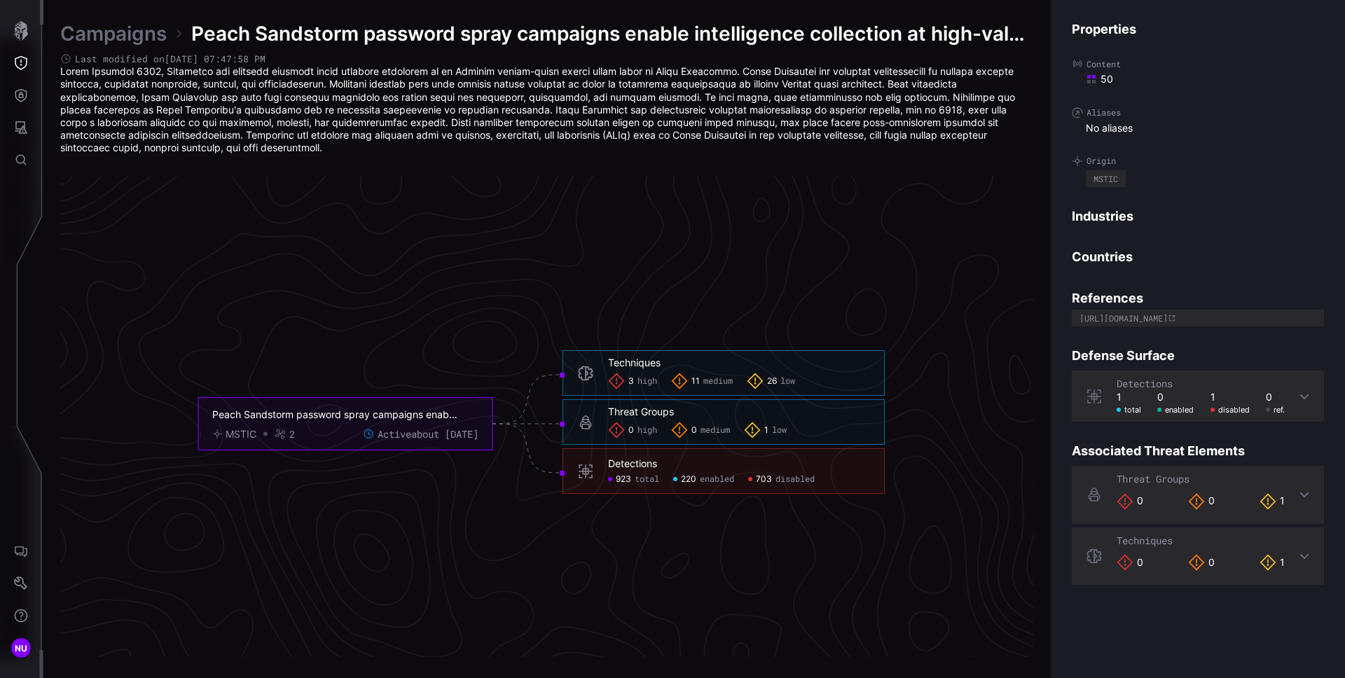
drag, startPoint x: 458, startPoint y: 195, endPoint x: 456, endPoint y: 203, distance: 8.9
click at [456, 200] on icon "Peach Sandstorm password spray campaigns enable intelligence collection at high…" at bounding box center [542, 423] width 2102 height 6307
click at [441, 414] on div "Peach Sandstorm password spray campaigns enable intelligence collection at high…" at bounding box center [334, 414] width 245 height 13
click at [759, 177] on icon "Peach Sandstorm password spray campaigns enable intelligence collection at high…" at bounding box center [542, 423] width 2102 height 6307
click at [929, 82] on p at bounding box center [547, 109] width 974 height 89
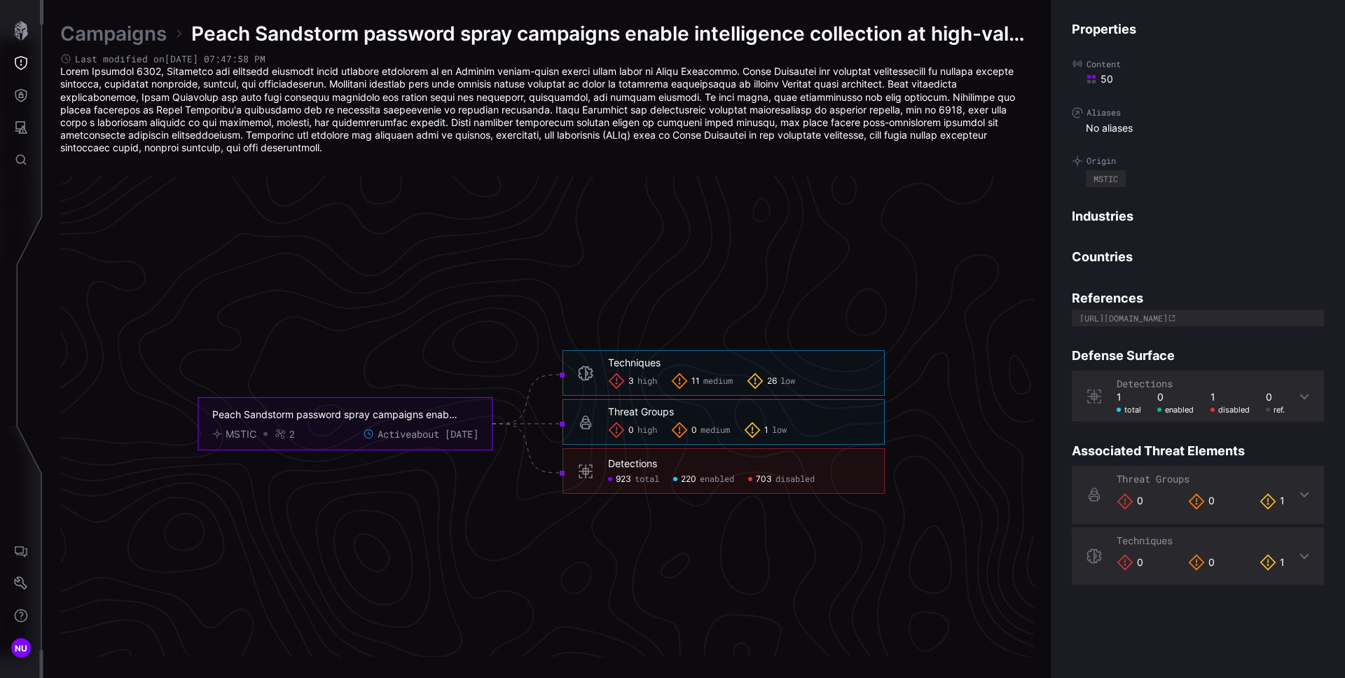
click at [362, 116] on p at bounding box center [547, 109] width 974 height 89
click at [18, 166] on icon "Global Search" at bounding box center [21, 160] width 14 height 14
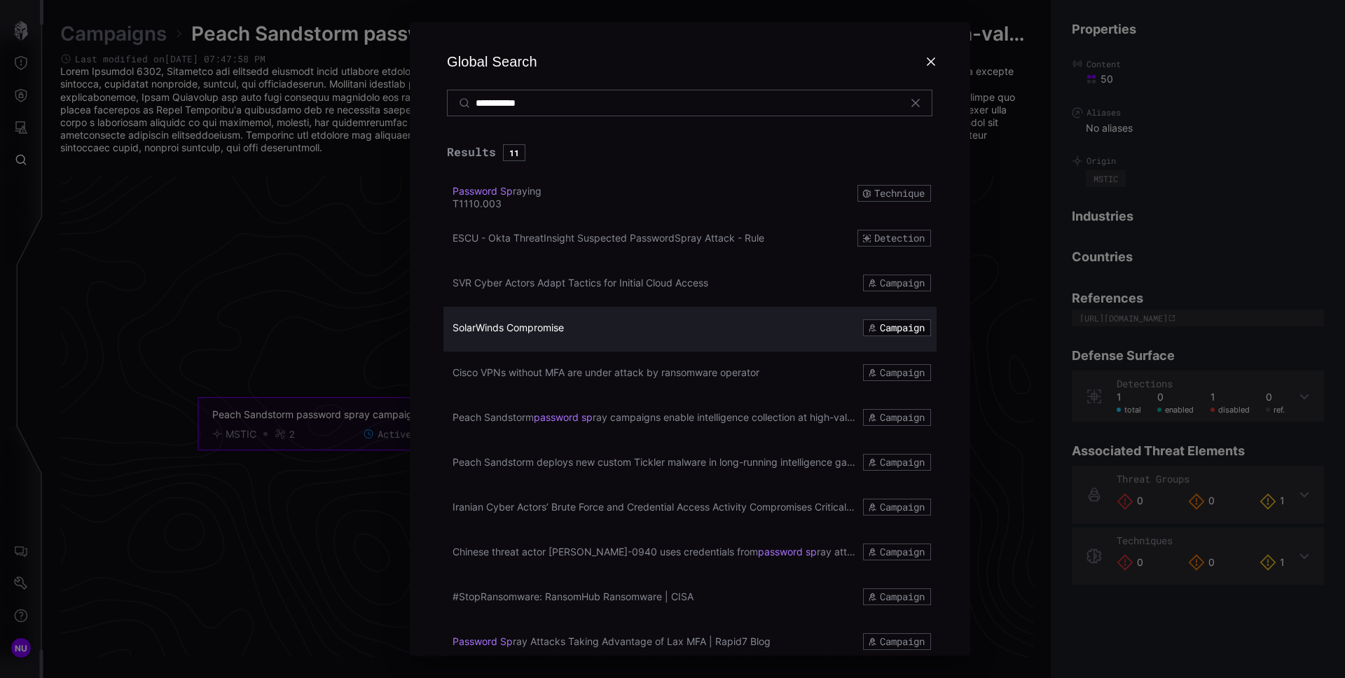
drag, startPoint x: 448, startPoint y: 317, endPoint x: 573, endPoint y: 322, distance: 124.1
click at [576, 327] on link "SolarWinds Compromise Campaign" at bounding box center [690, 327] width 482 height 41
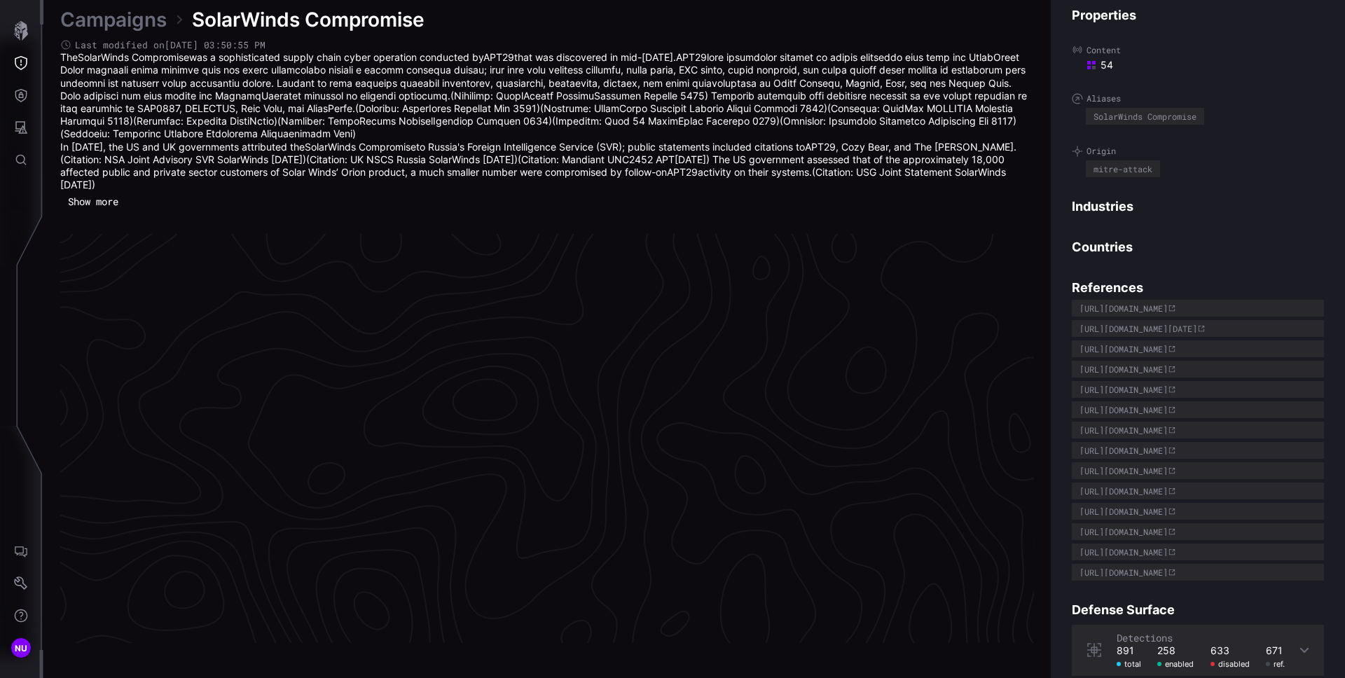
scroll to position [2954, 570]
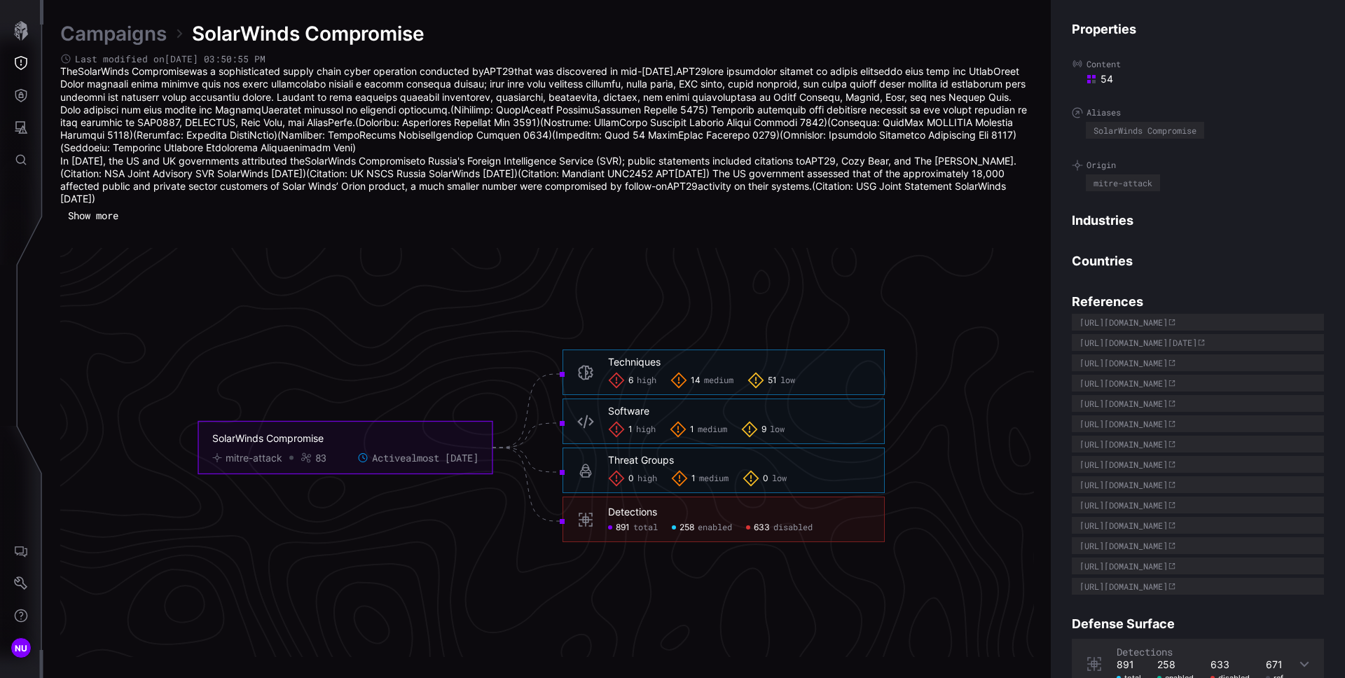
click at [229, 34] on span "SolarWinds Compromise" at bounding box center [308, 33] width 233 height 25
copy div "SolarWinds Compromise"
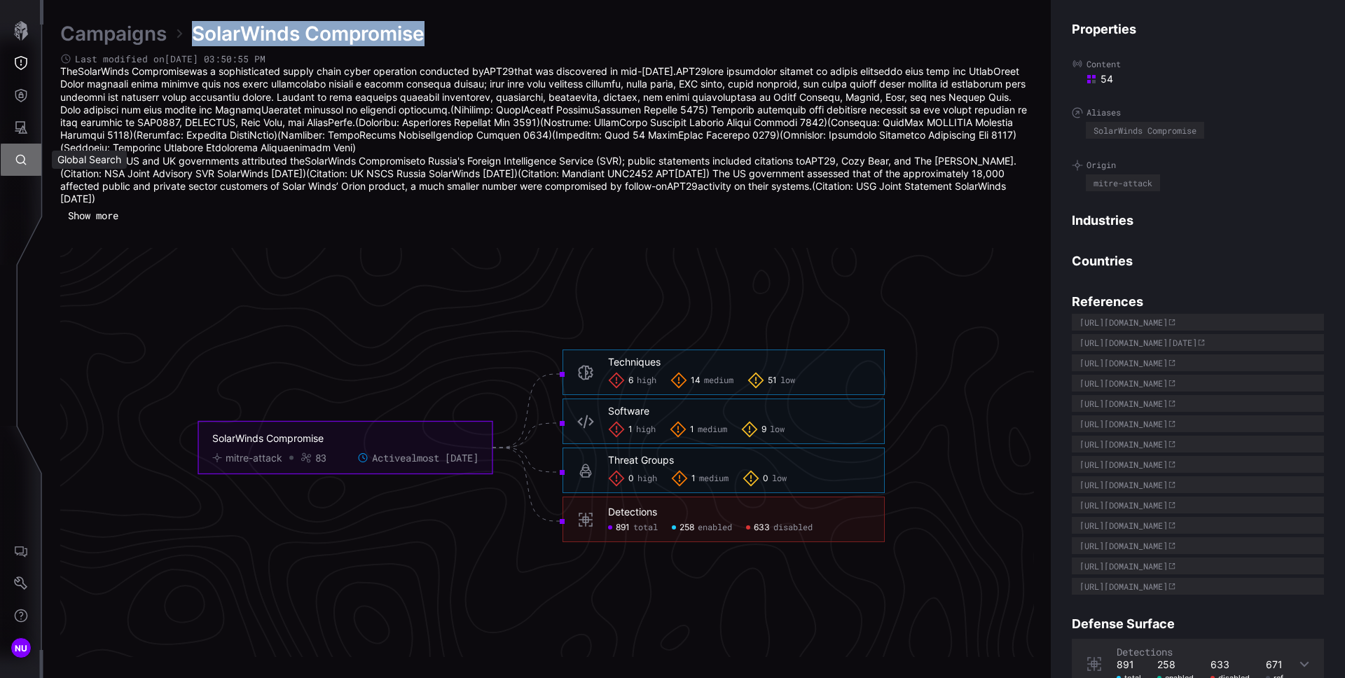
click at [18, 160] on icon "Global Search" at bounding box center [21, 160] width 14 height 14
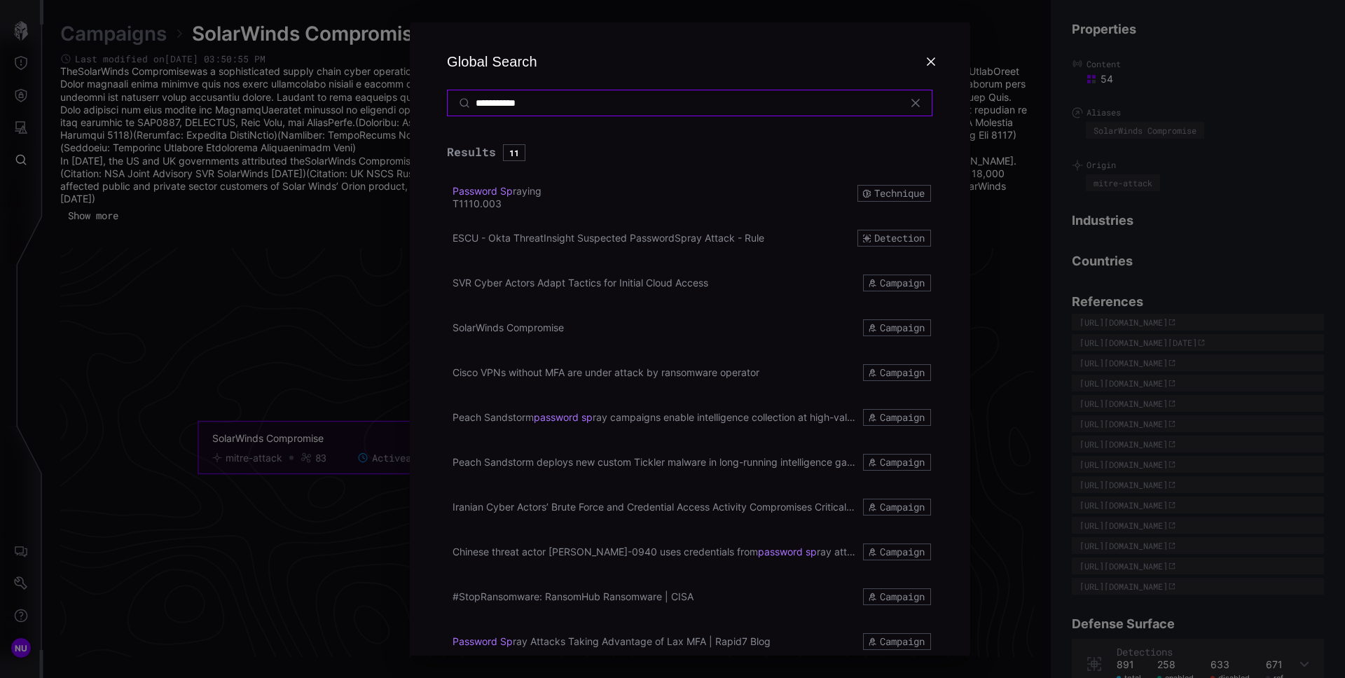
click at [657, 97] on input "**********" at bounding box center [691, 103] width 430 height 13
click at [655, 99] on input "**********" at bounding box center [691, 103] width 430 height 13
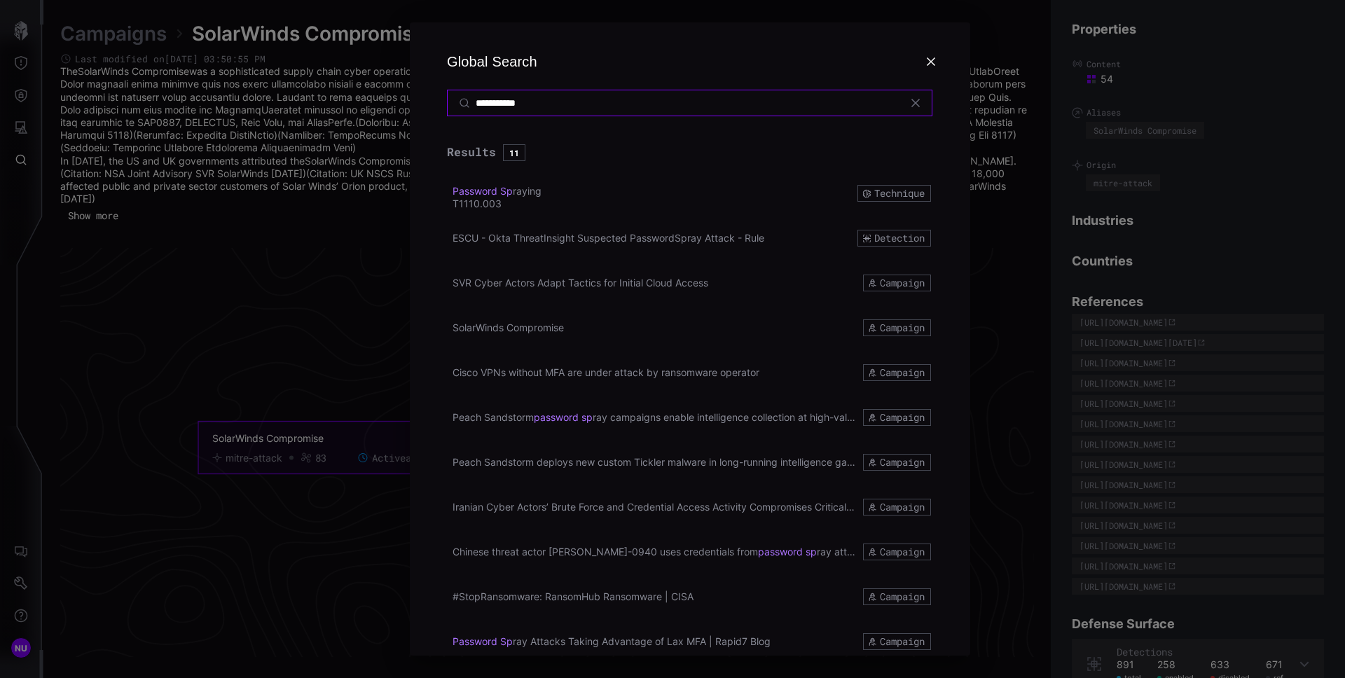
paste input "**"
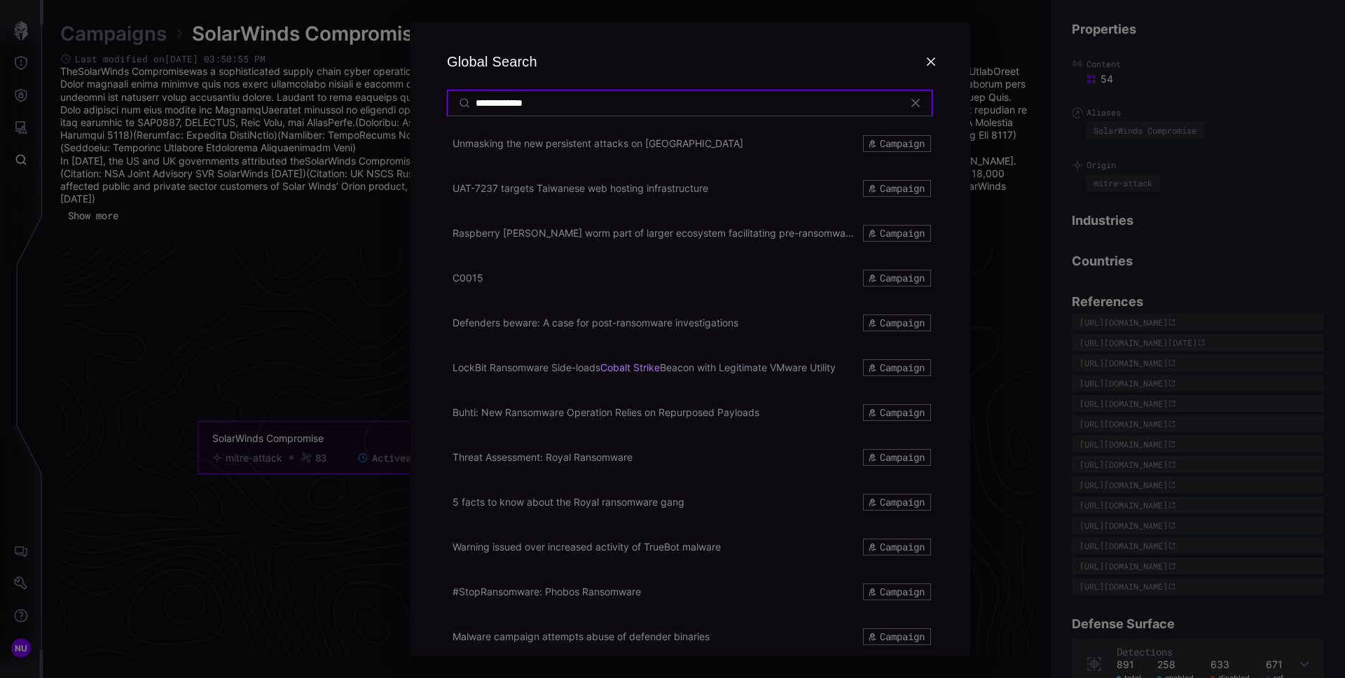
scroll to position [997, 0]
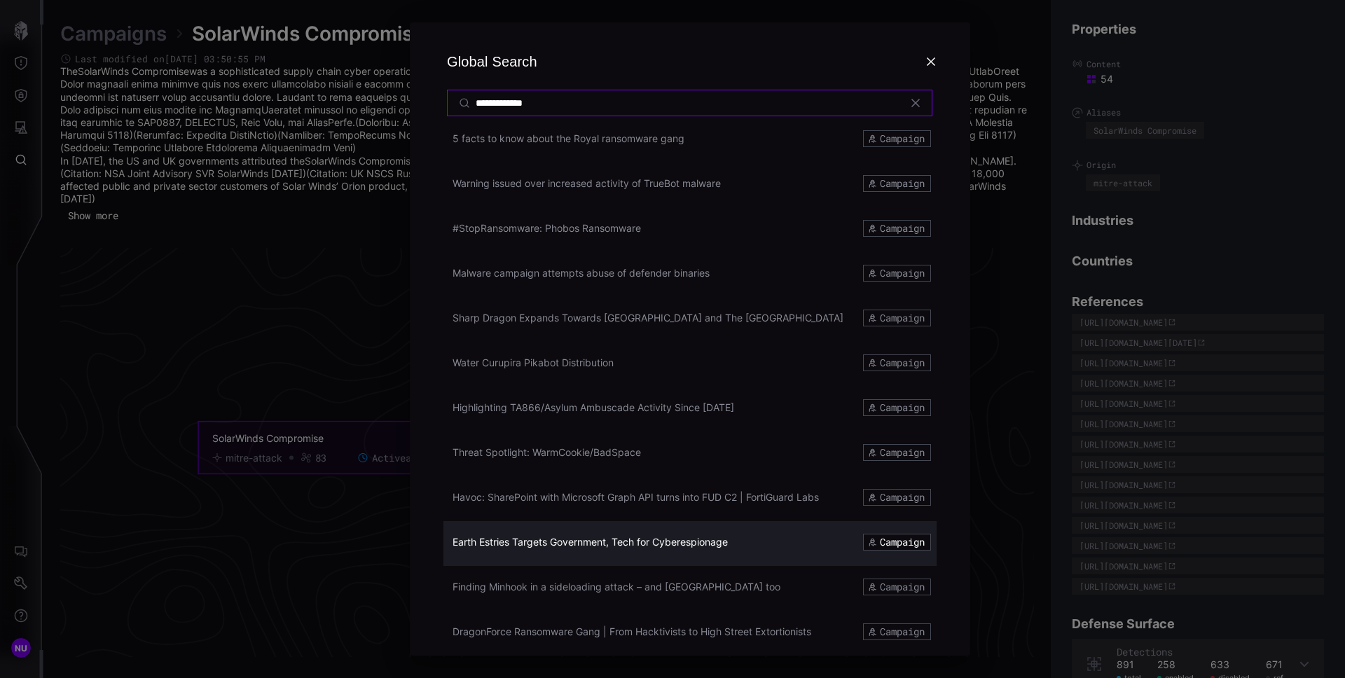
type input "**********"
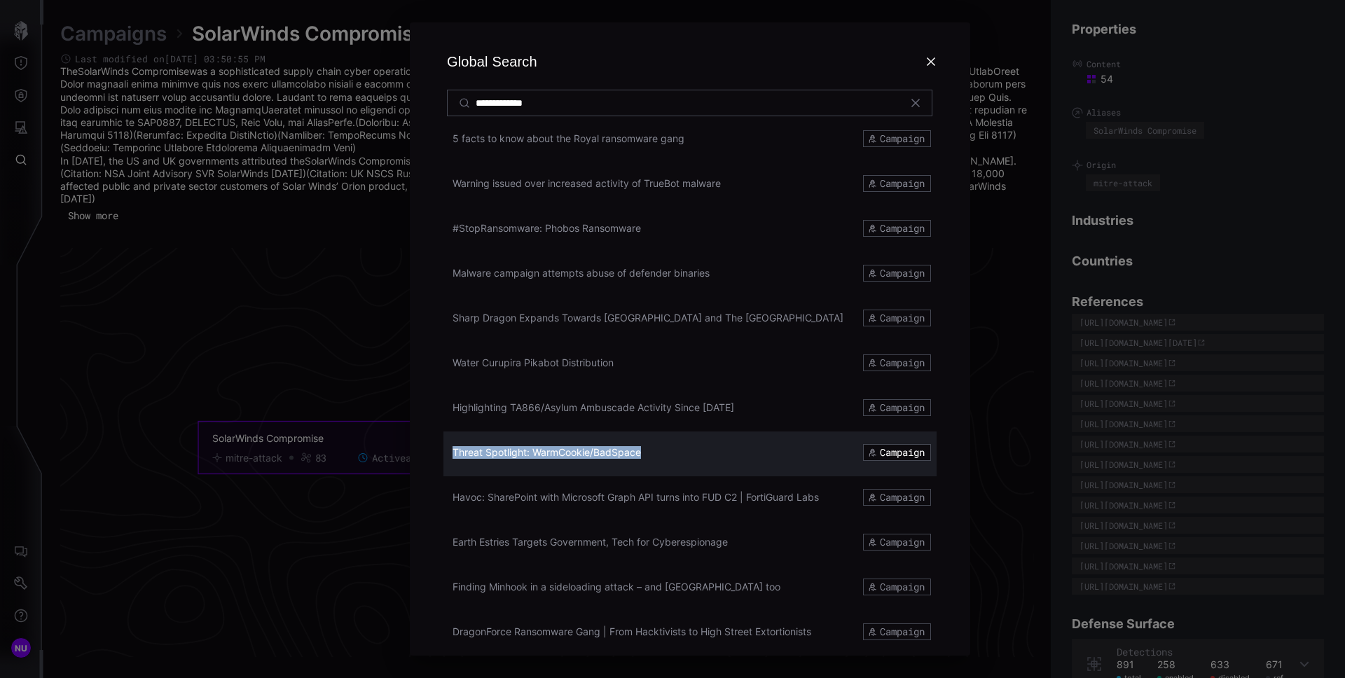
copy span "Threat Spotlight: WarmCookie/BadSpace"
drag, startPoint x: 453, startPoint y: 438, endPoint x: 643, endPoint y: 451, distance: 189.7
click at [643, 451] on div "Threat Spotlight: WarmCookie/BadSpace Campaign" at bounding box center [690, 454] width 493 height 45
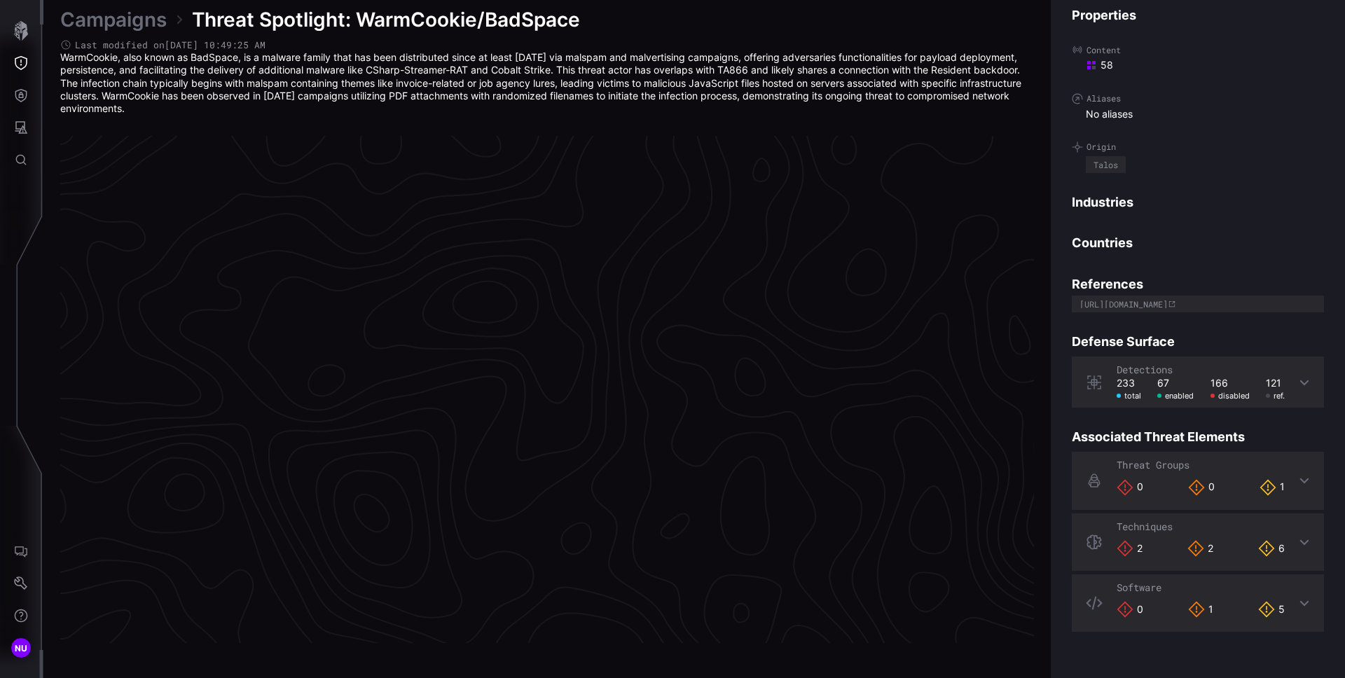
scroll to position [2905, 570]
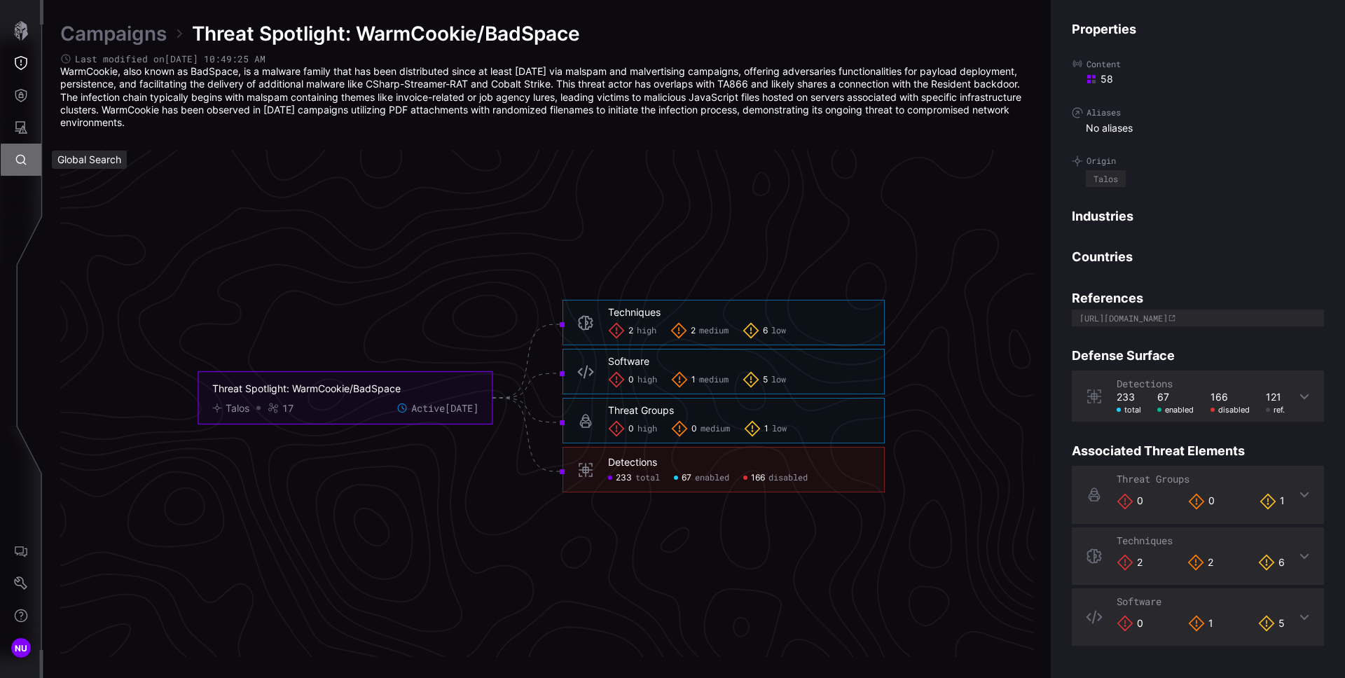
click at [23, 164] on icon "Global Search" at bounding box center [21, 160] width 14 height 14
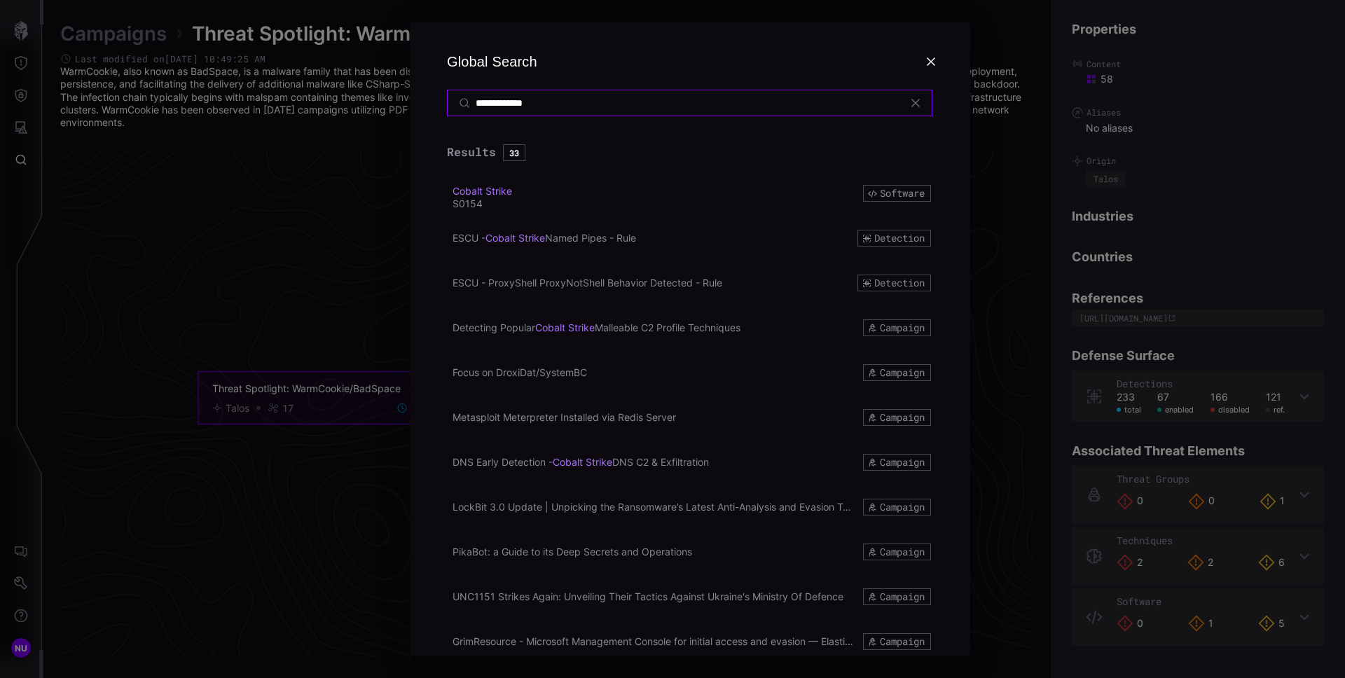
click at [559, 108] on input "**********" at bounding box center [691, 103] width 430 height 13
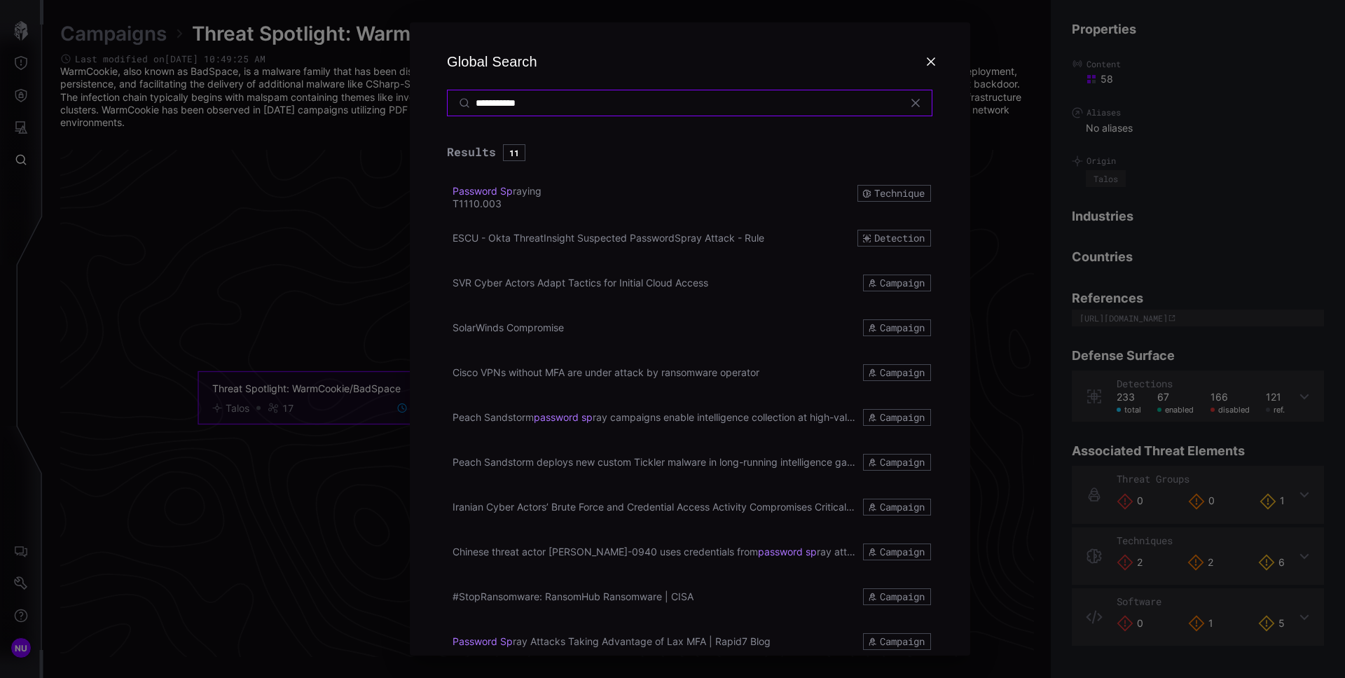
type input "**********"
